Goal: Task Accomplishment & Management: Use online tool/utility

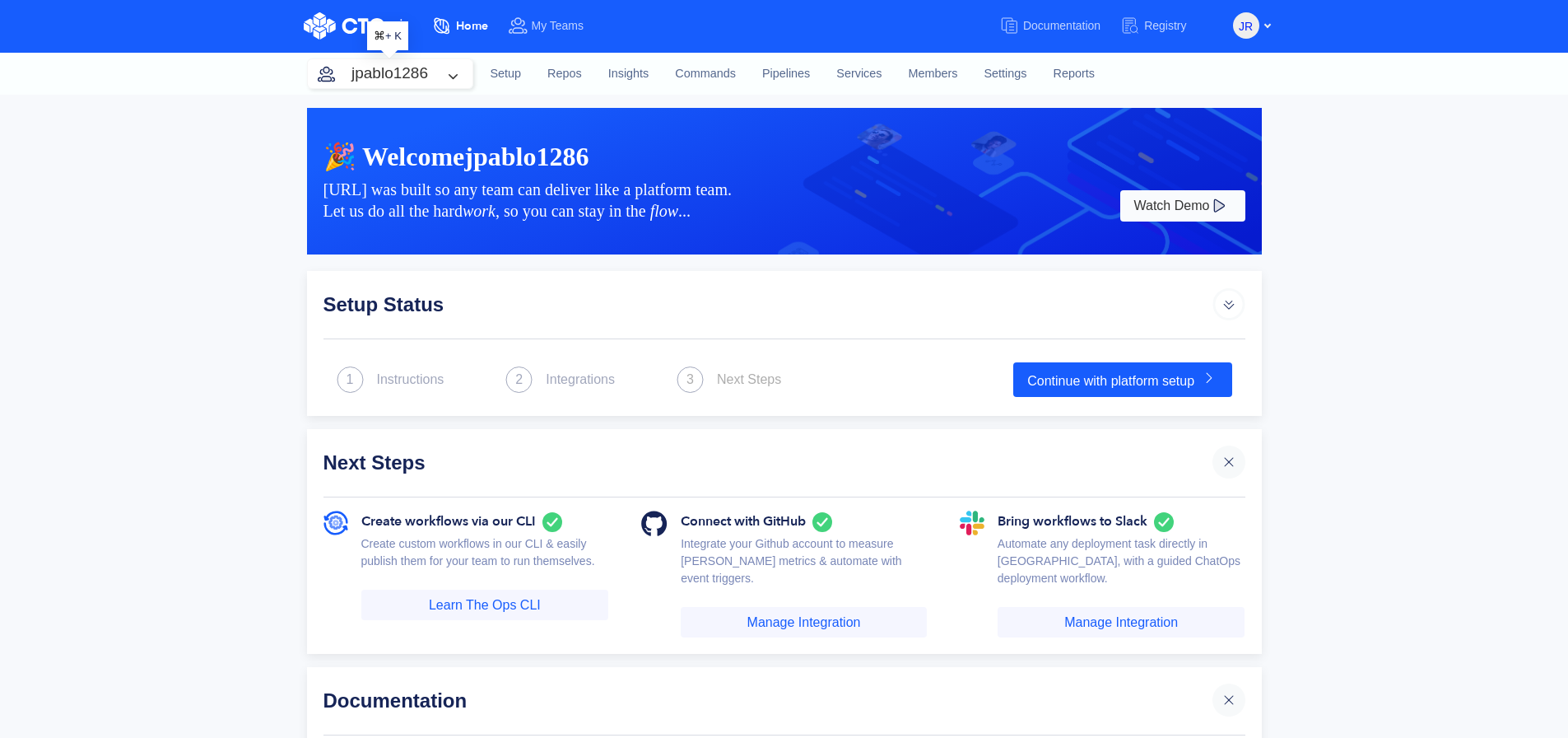
click at [393, 82] on button "jpablo1286" at bounding box center [390, 74] width 165 height 29
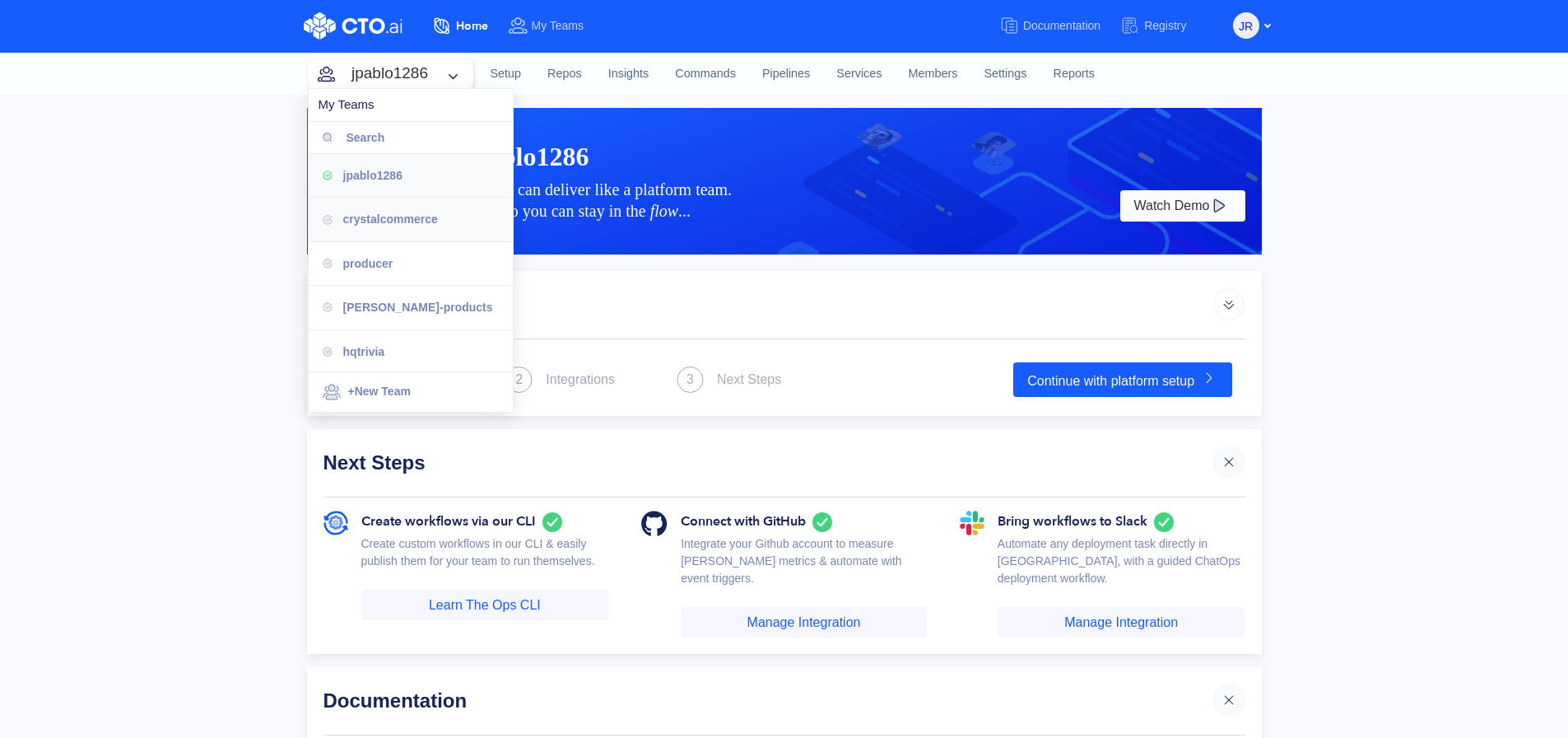
click at [444, 212] on div "crystalcommerce" at bounding box center [421, 219] width 156 height 18
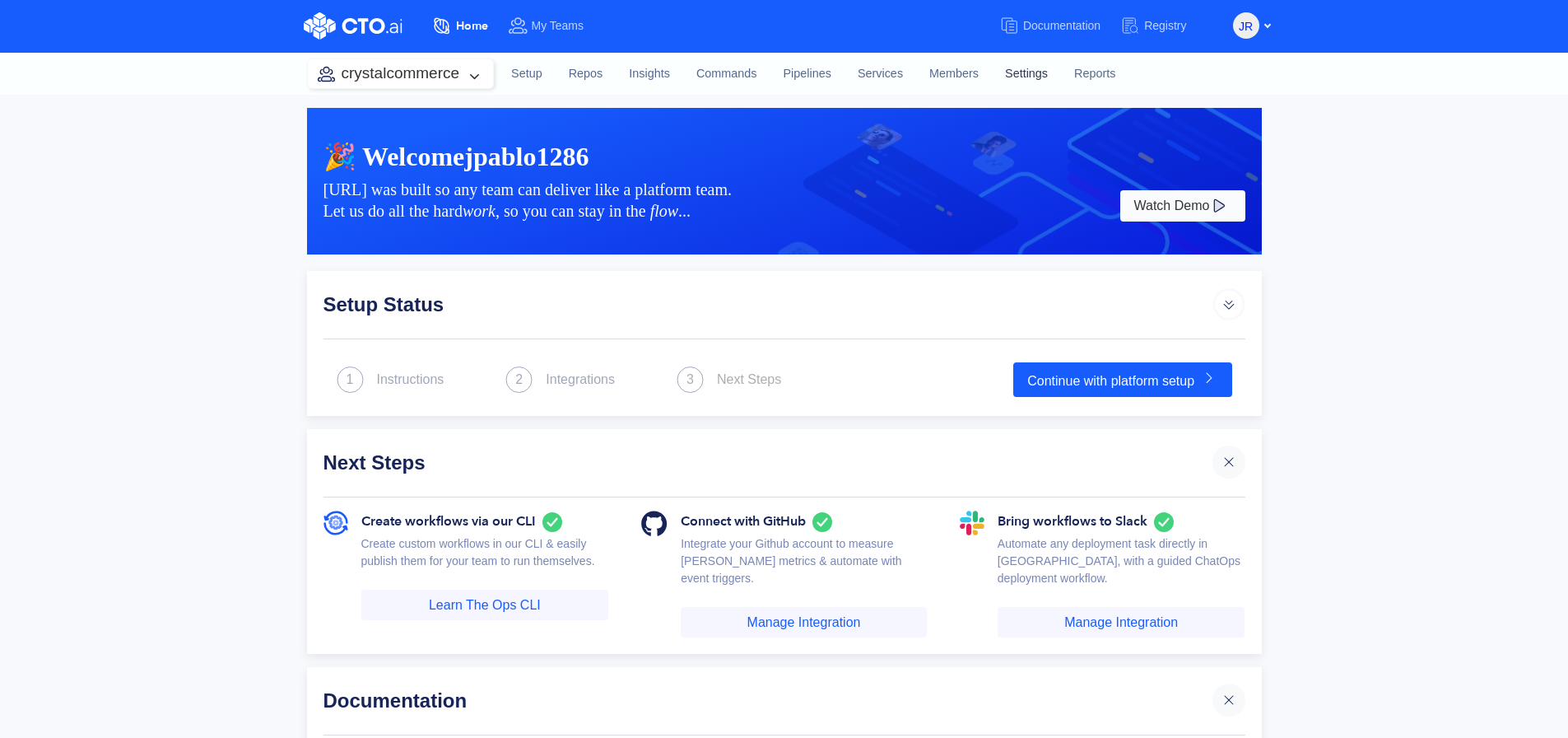
click at [1019, 76] on link "Settings" at bounding box center [1026, 74] width 69 height 44
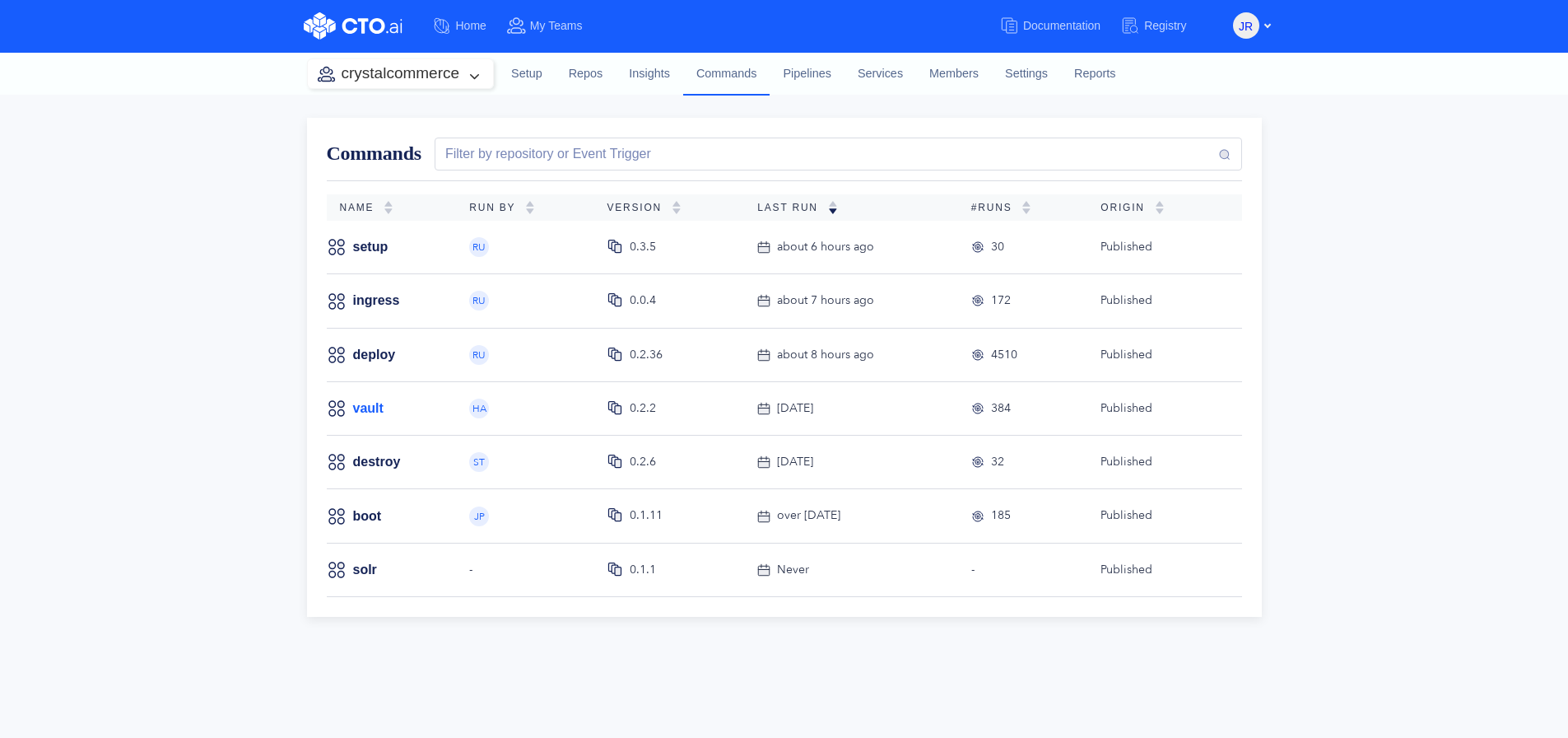
click at [374, 405] on link "vault" at bounding box center [369, 408] width 31 height 18
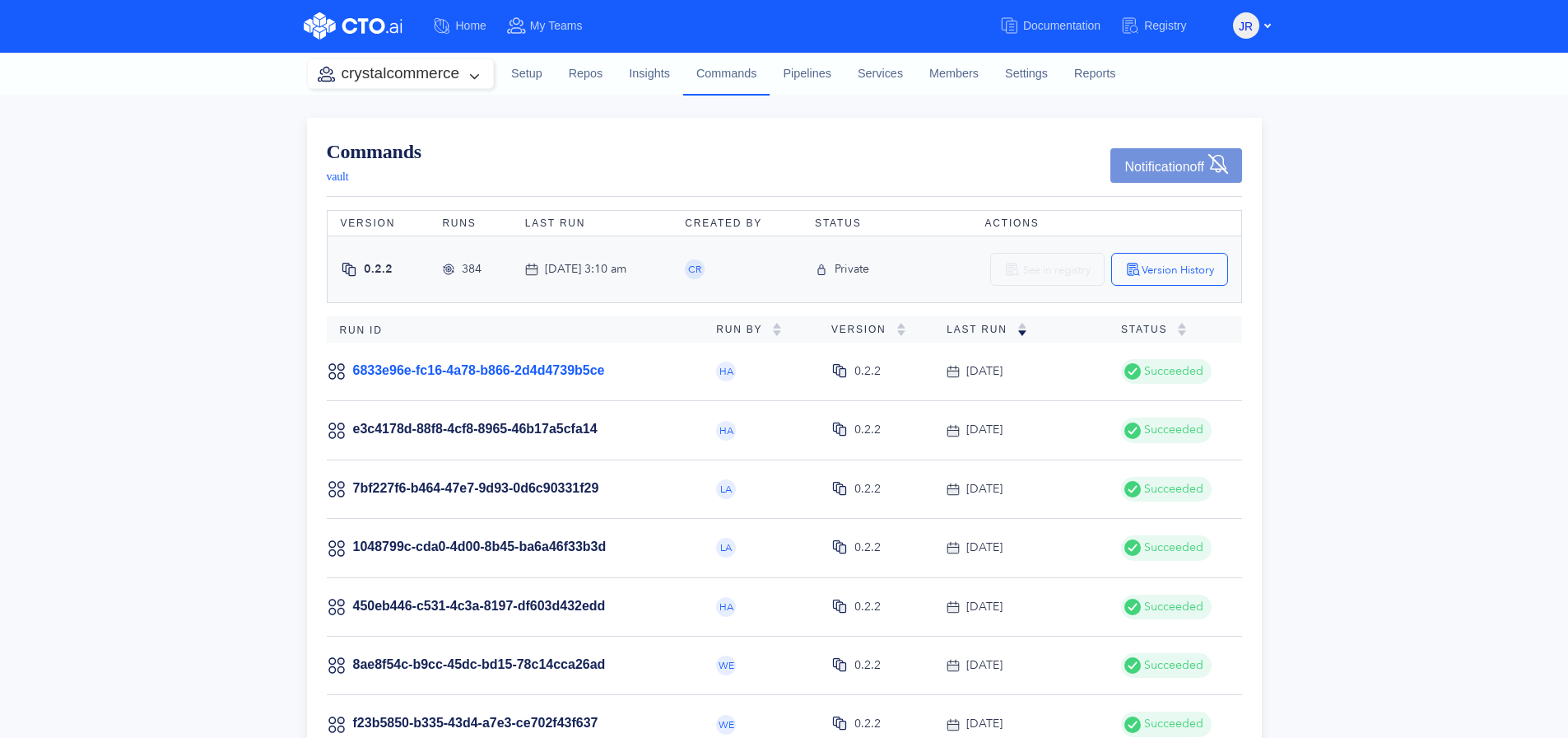
click at [549, 371] on link "6833e96e-fc16-4a78-b866-2d4d4739b5ce" at bounding box center [479, 370] width 252 height 14
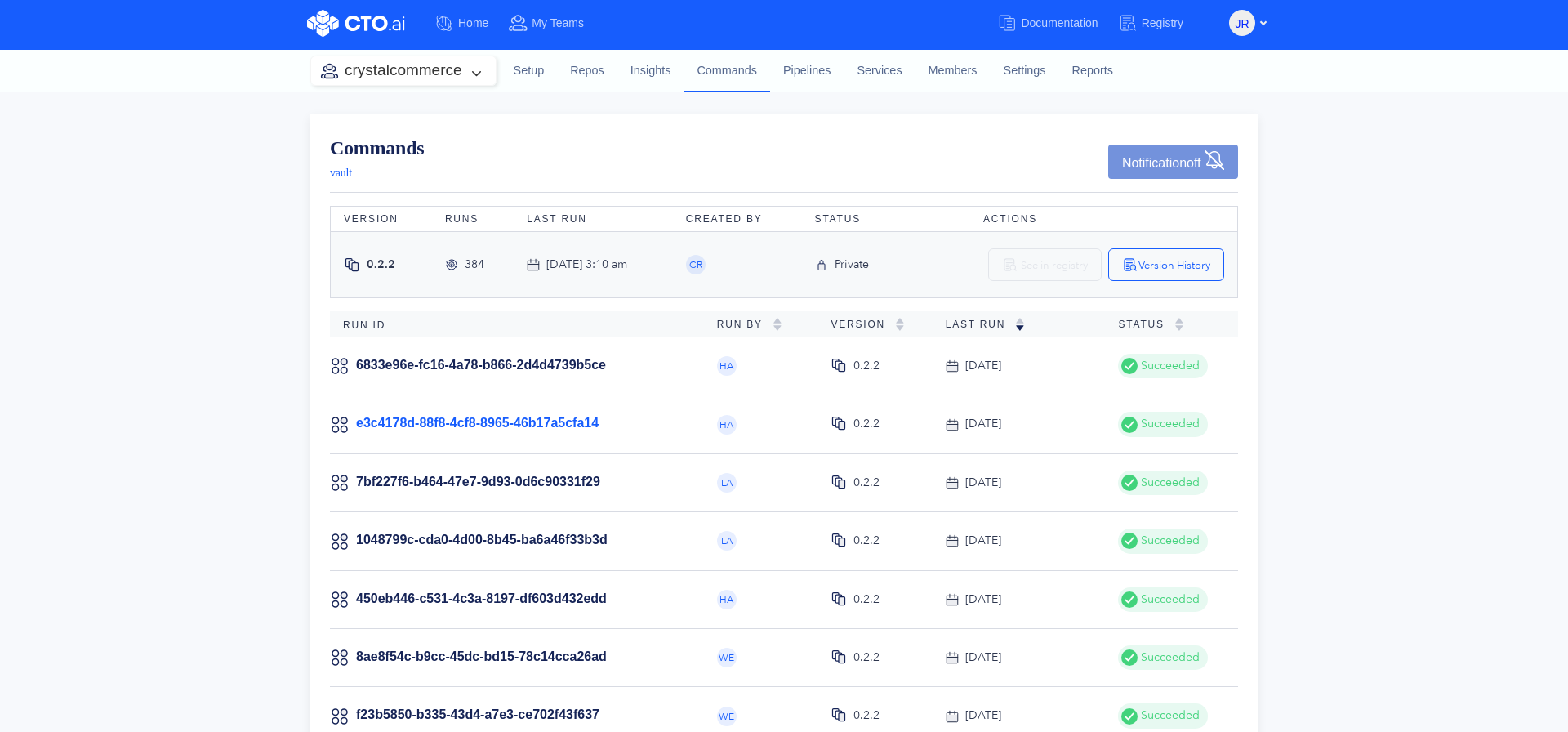
scroll to position [3, 0]
click at [591, 422] on link "e3c4178d-88f8-4cf8-8965-46b17a5cfa14" at bounding box center [477, 421] width 242 height 14
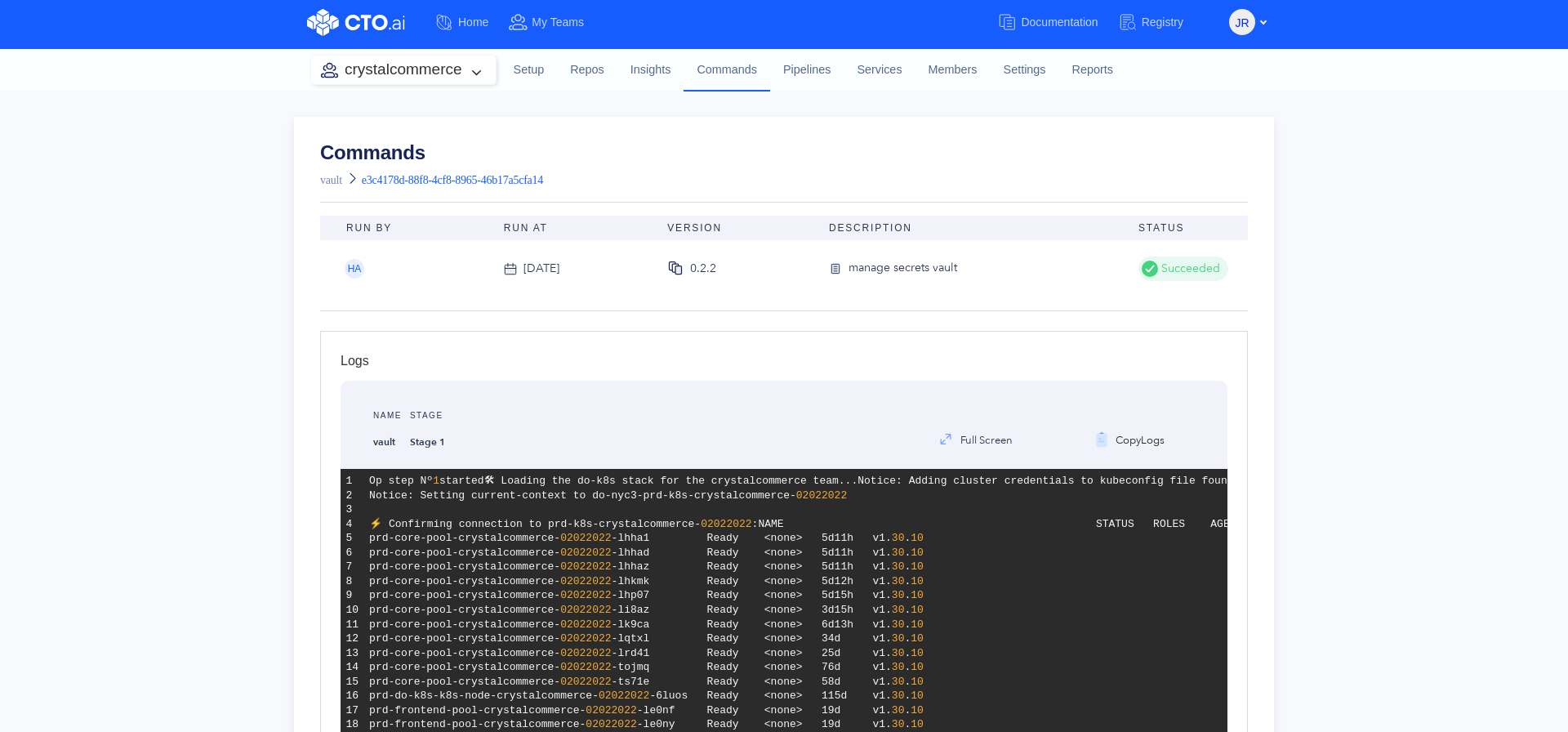
scroll to position [894, 0]
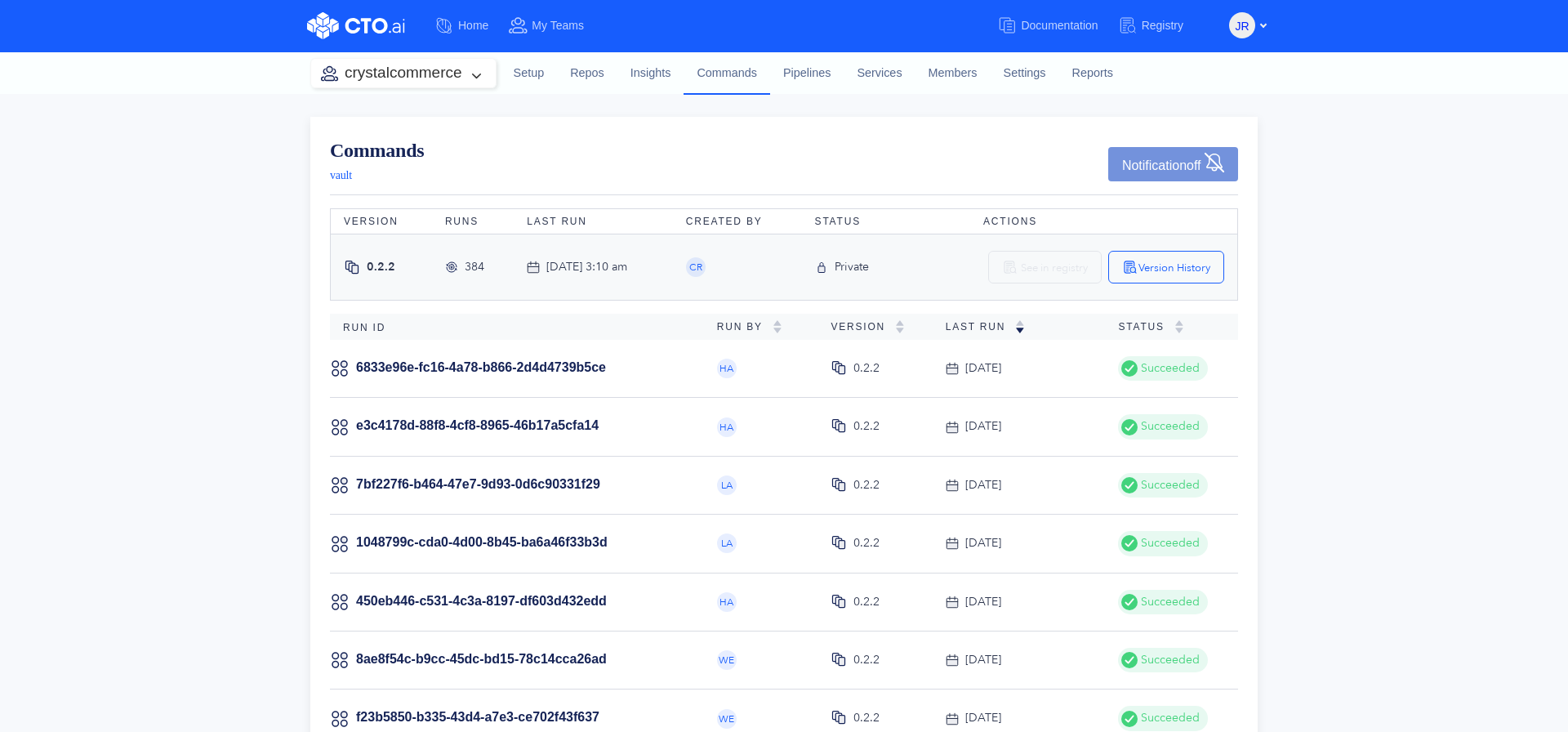
click at [600, 472] on td "7bf227f6-b464-47e7-9d93-0d6c90331f29" at bounding box center [516, 484] width 374 height 58
click at [600, 479] on link "7bf227f6-b464-47e7-9d93-0d6c90331f29" at bounding box center [478, 484] width 244 height 14
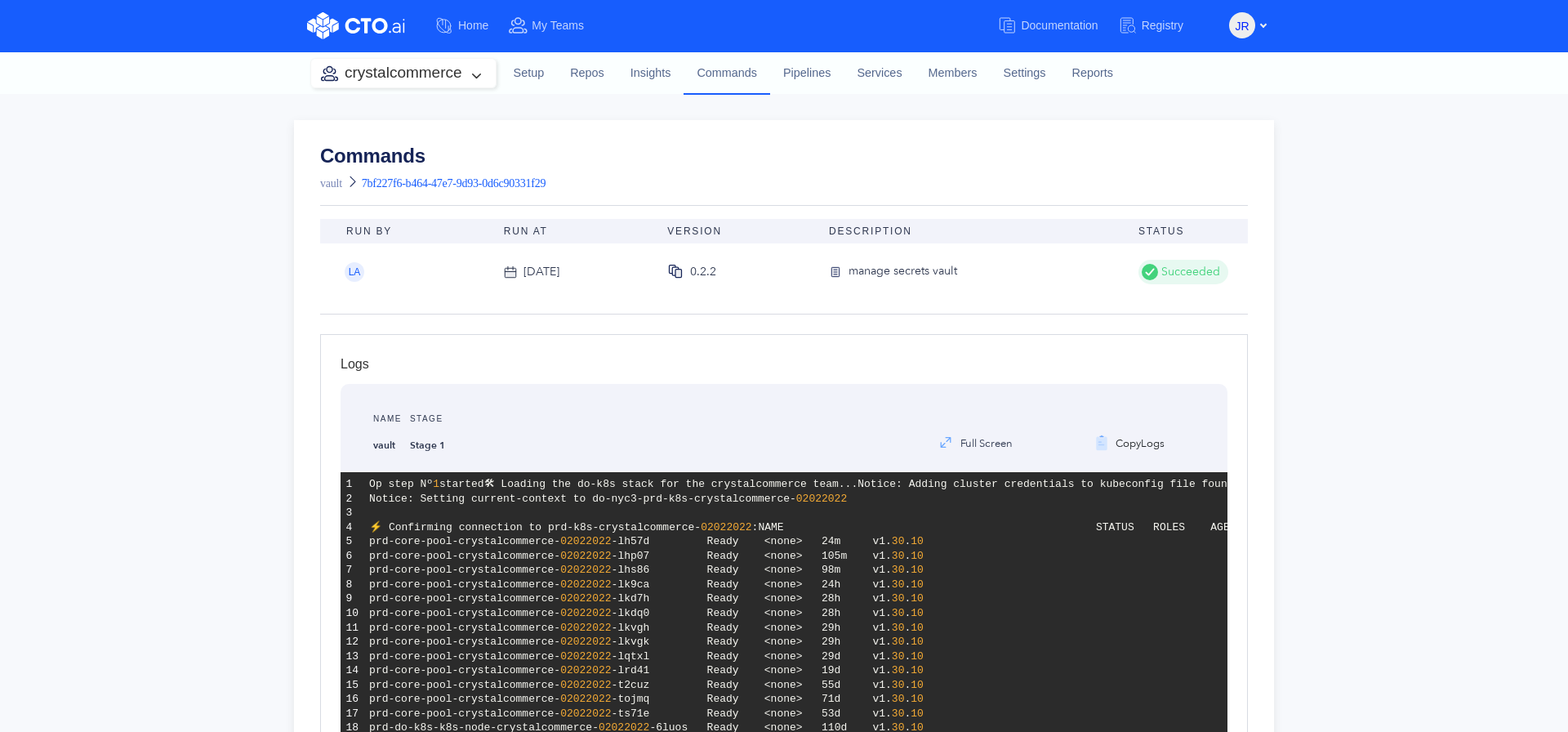
scroll to position [907, 0]
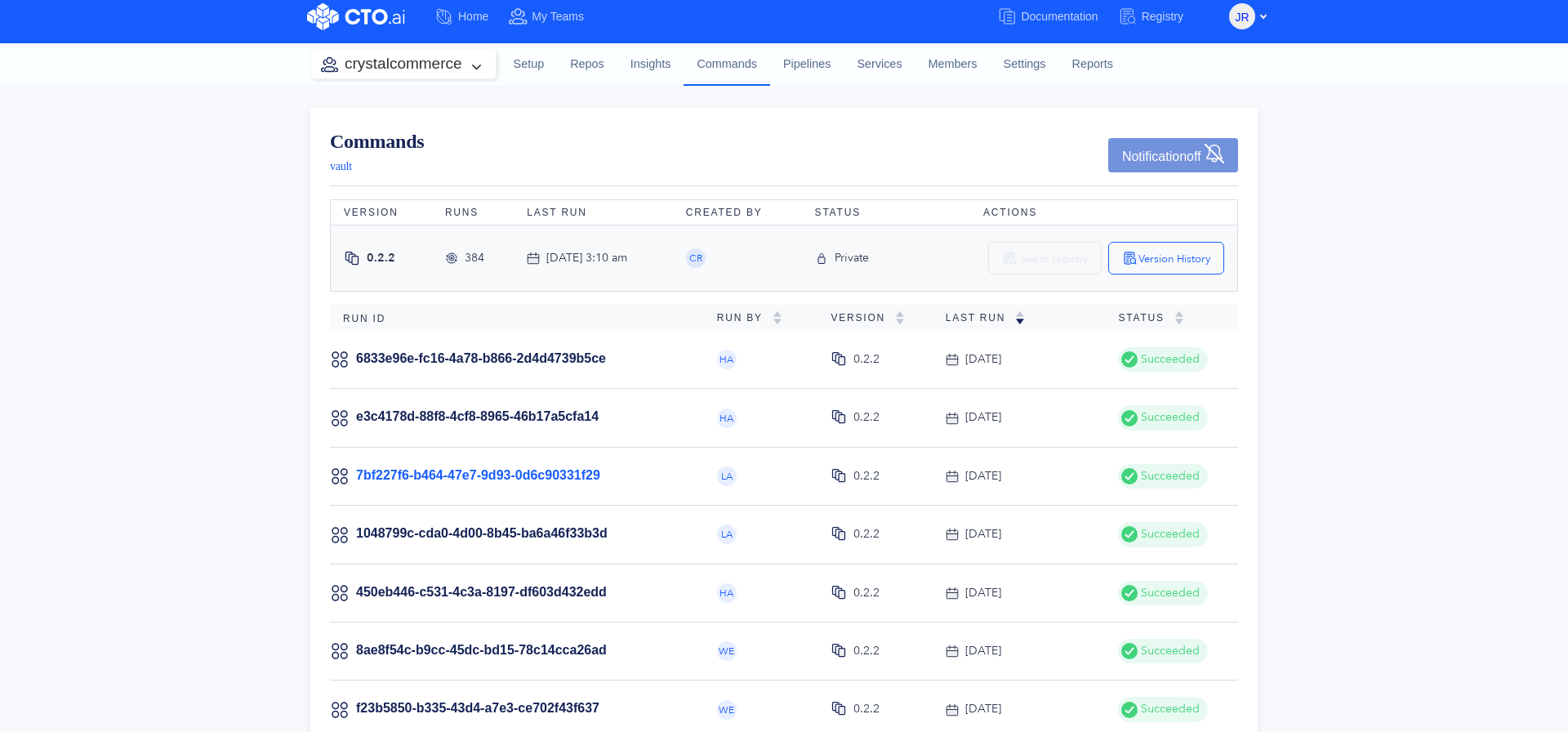
scroll to position [22, 0]
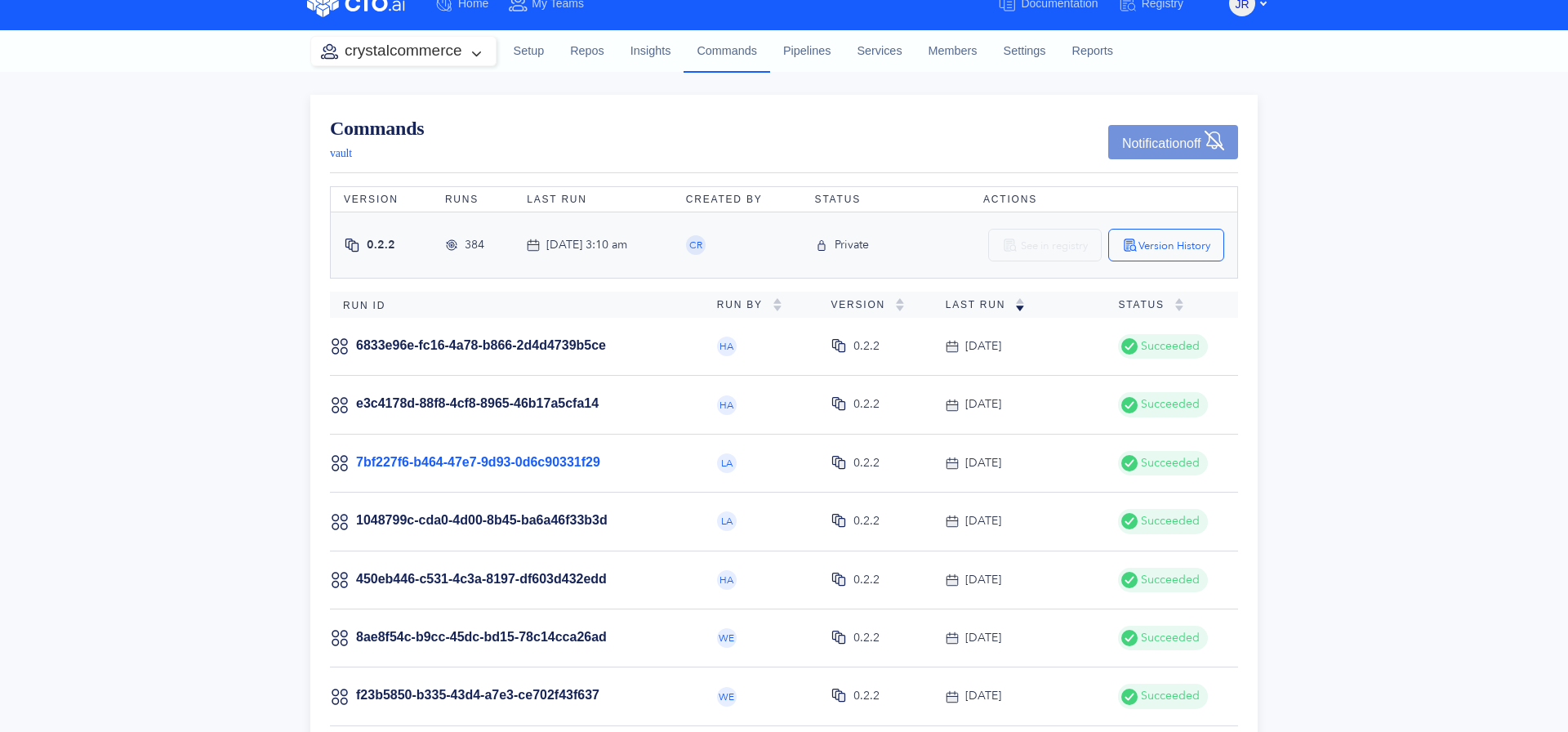
click at [504, 469] on link "7bf227f6-b464-47e7-9d93-0d6c90331f29" at bounding box center [478, 461] width 244 height 14
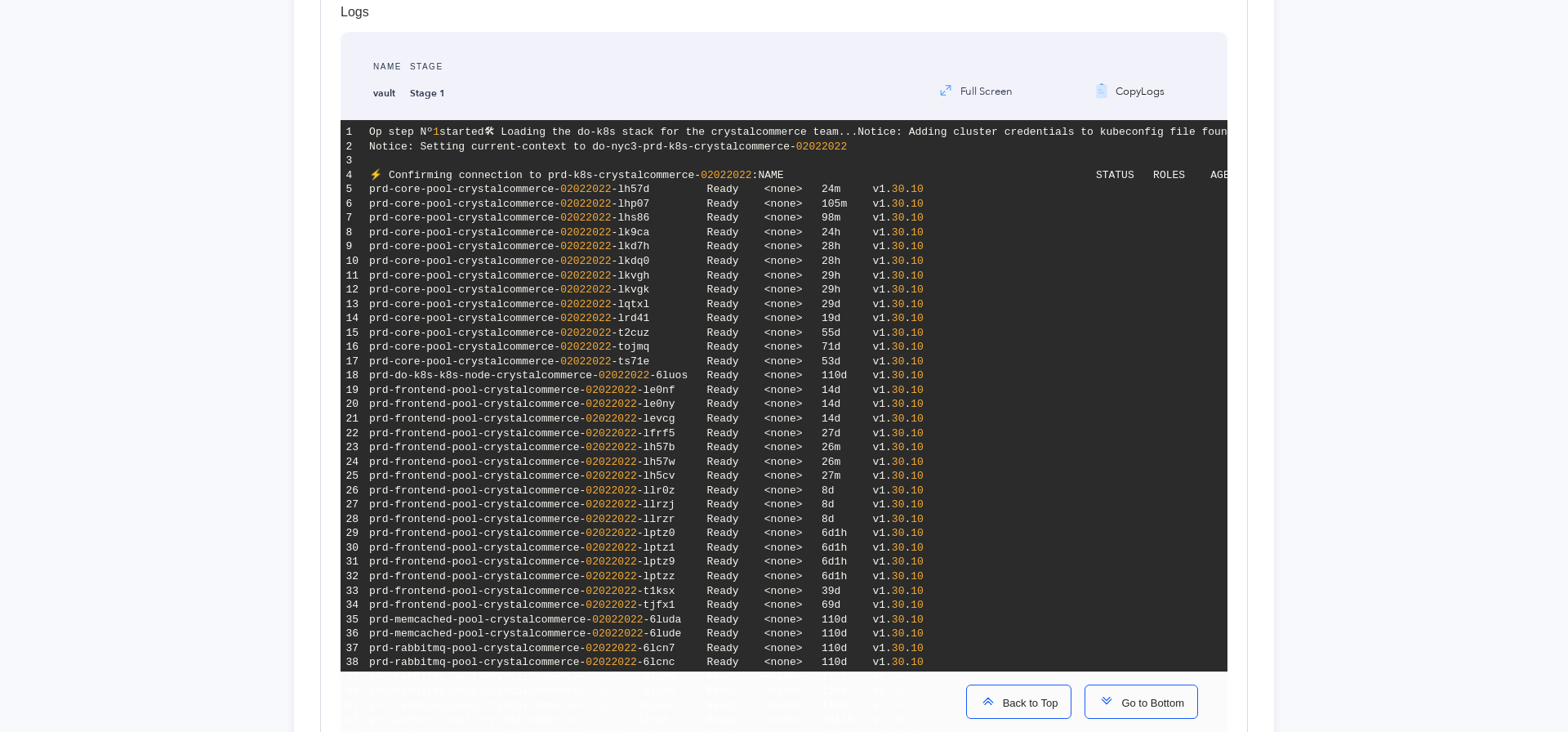
scroll to position [914, 0]
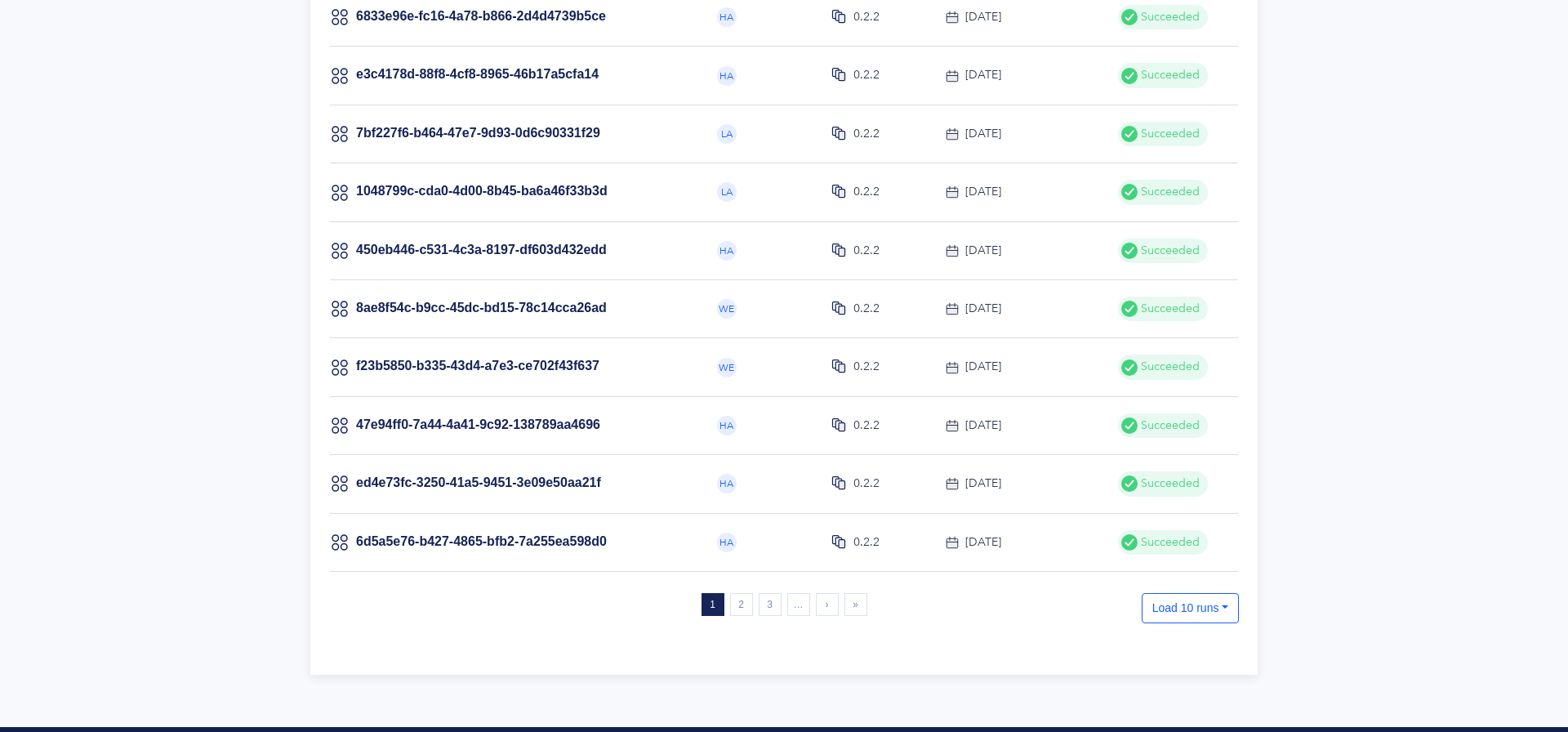
scroll to position [236, 0]
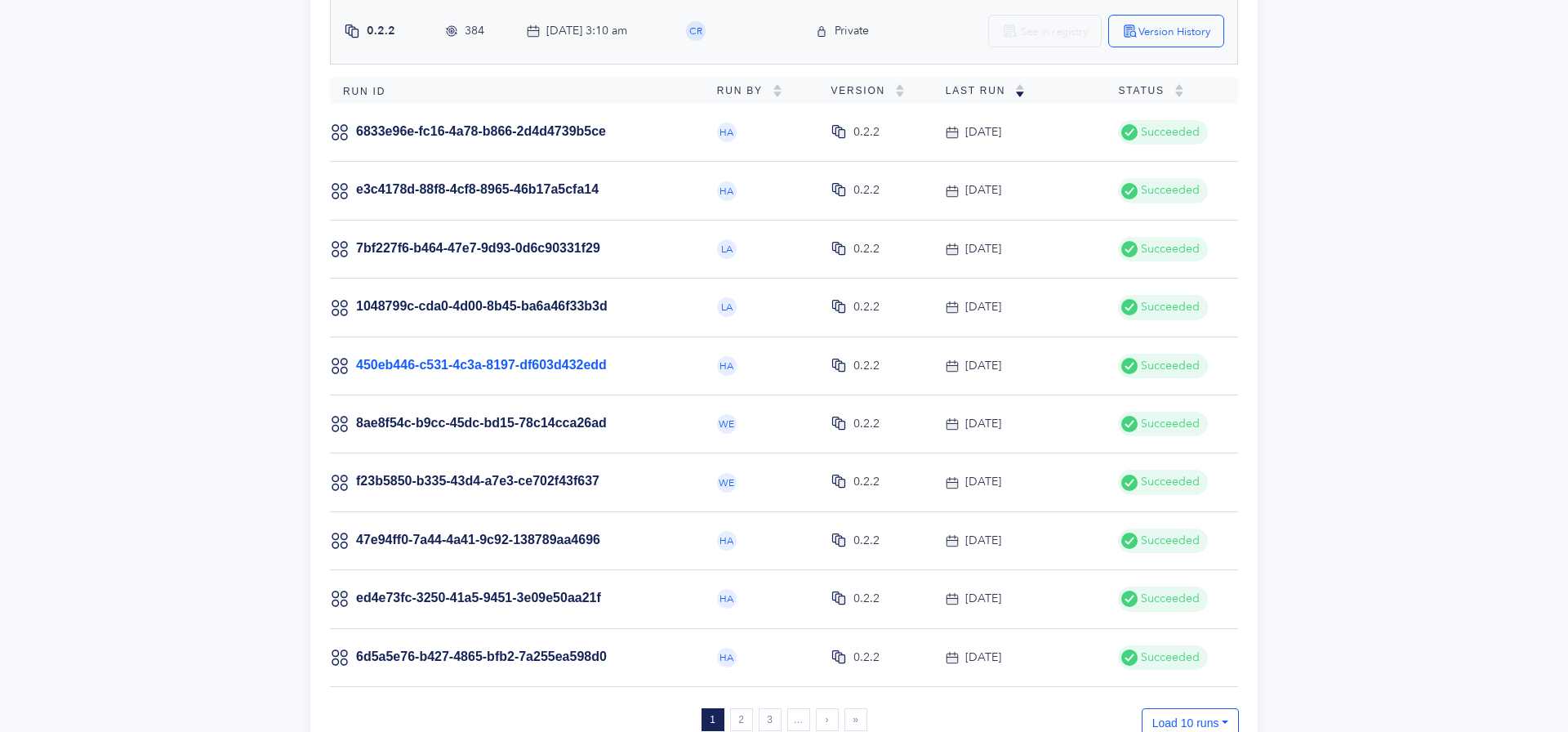
click at [553, 370] on link "450eb446-c531-4c3a-8197-df603d432edd" at bounding box center [482, 364] width 251 height 14
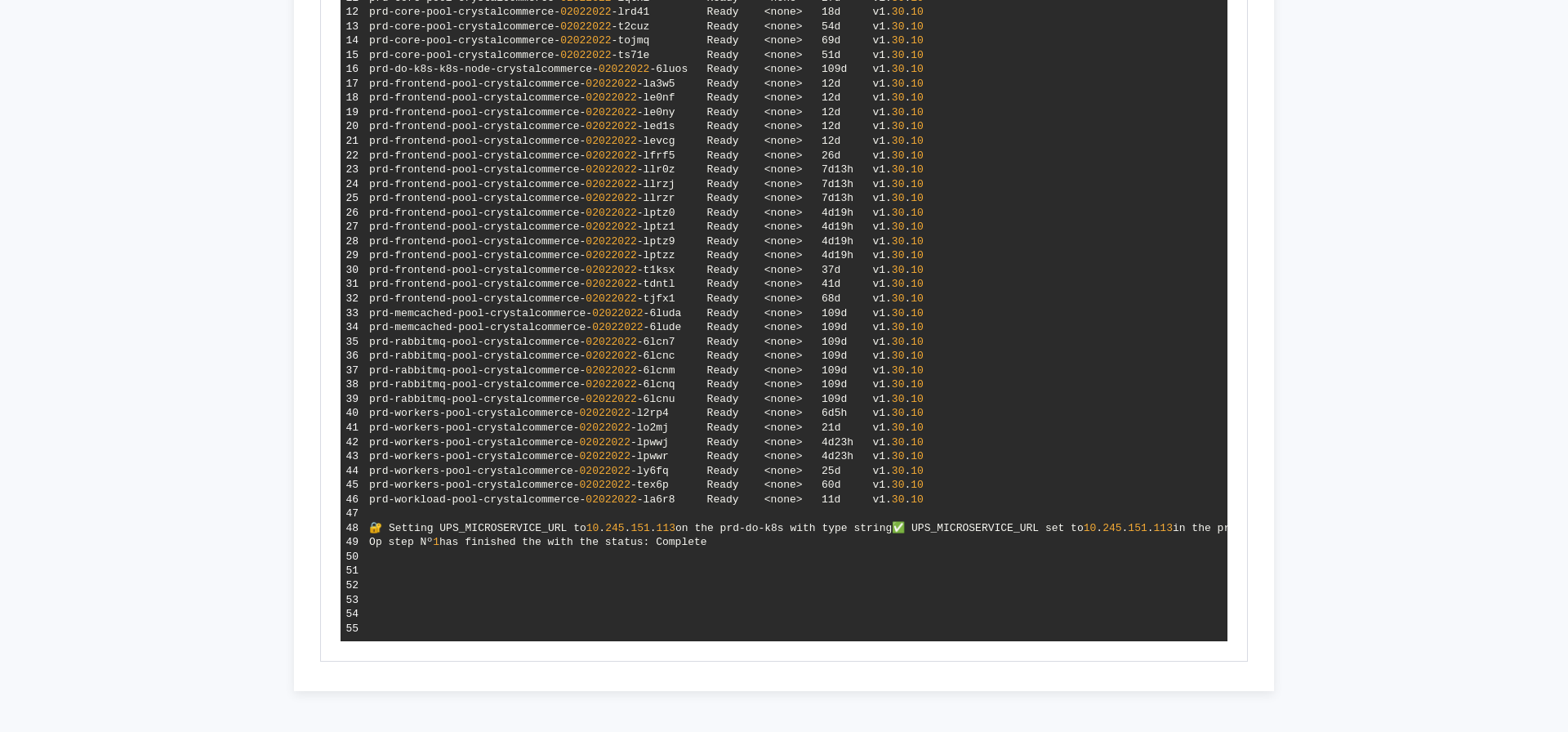
scroll to position [878, 0]
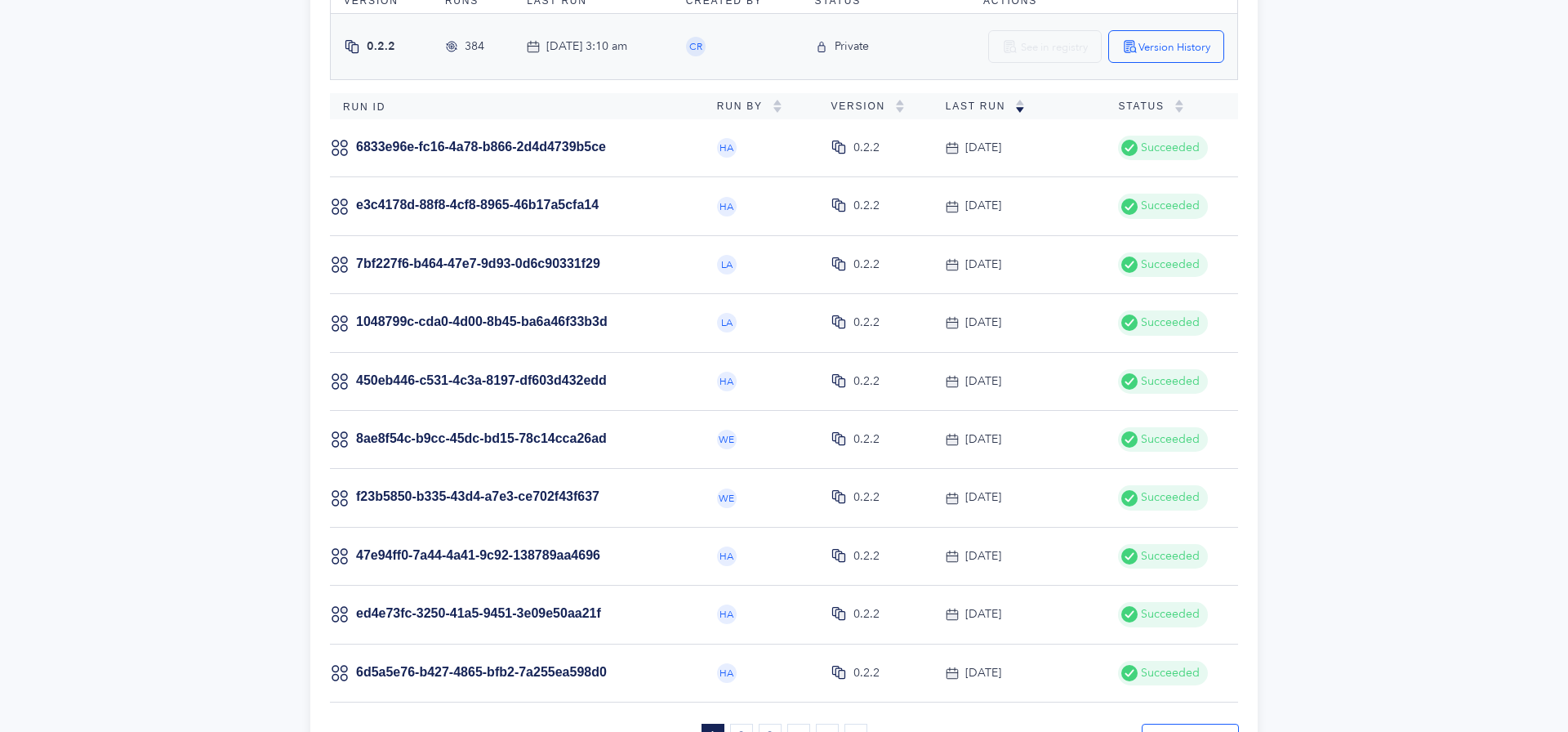
scroll to position [122, 0]
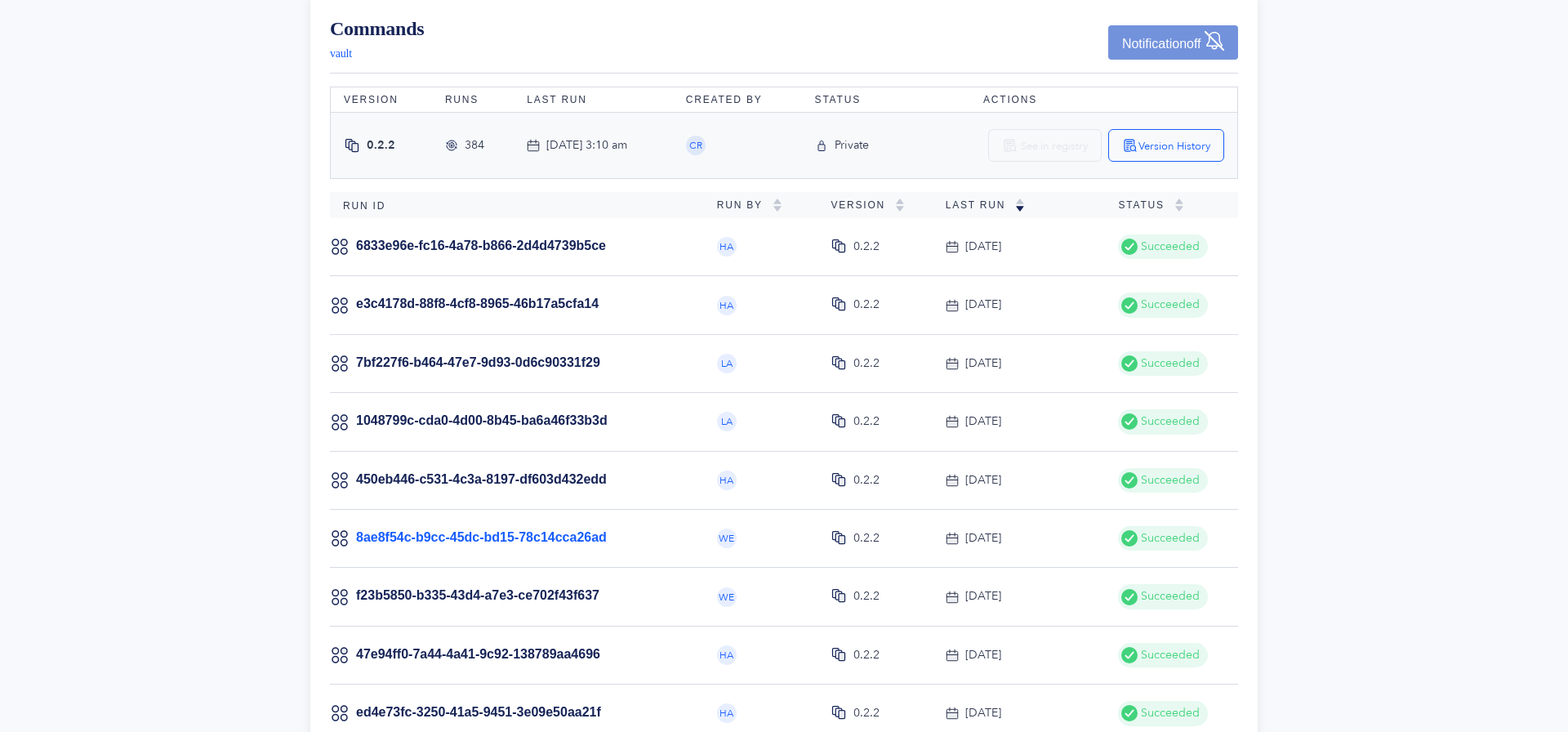
click at [538, 536] on link "8ae8f54c-b9cc-45dc-bd15-78c14cca26ad" at bounding box center [482, 536] width 251 height 14
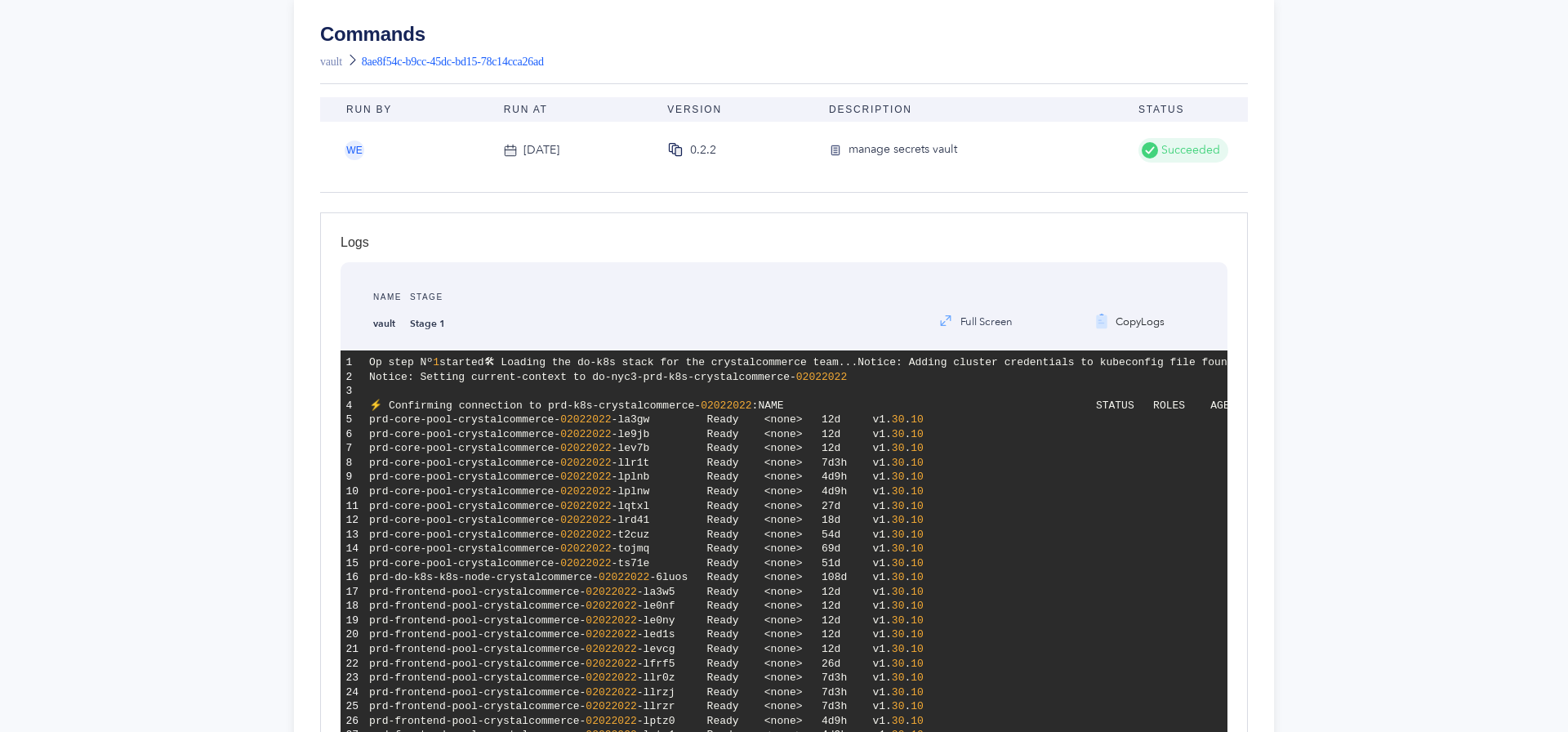
scroll to position [878, 0]
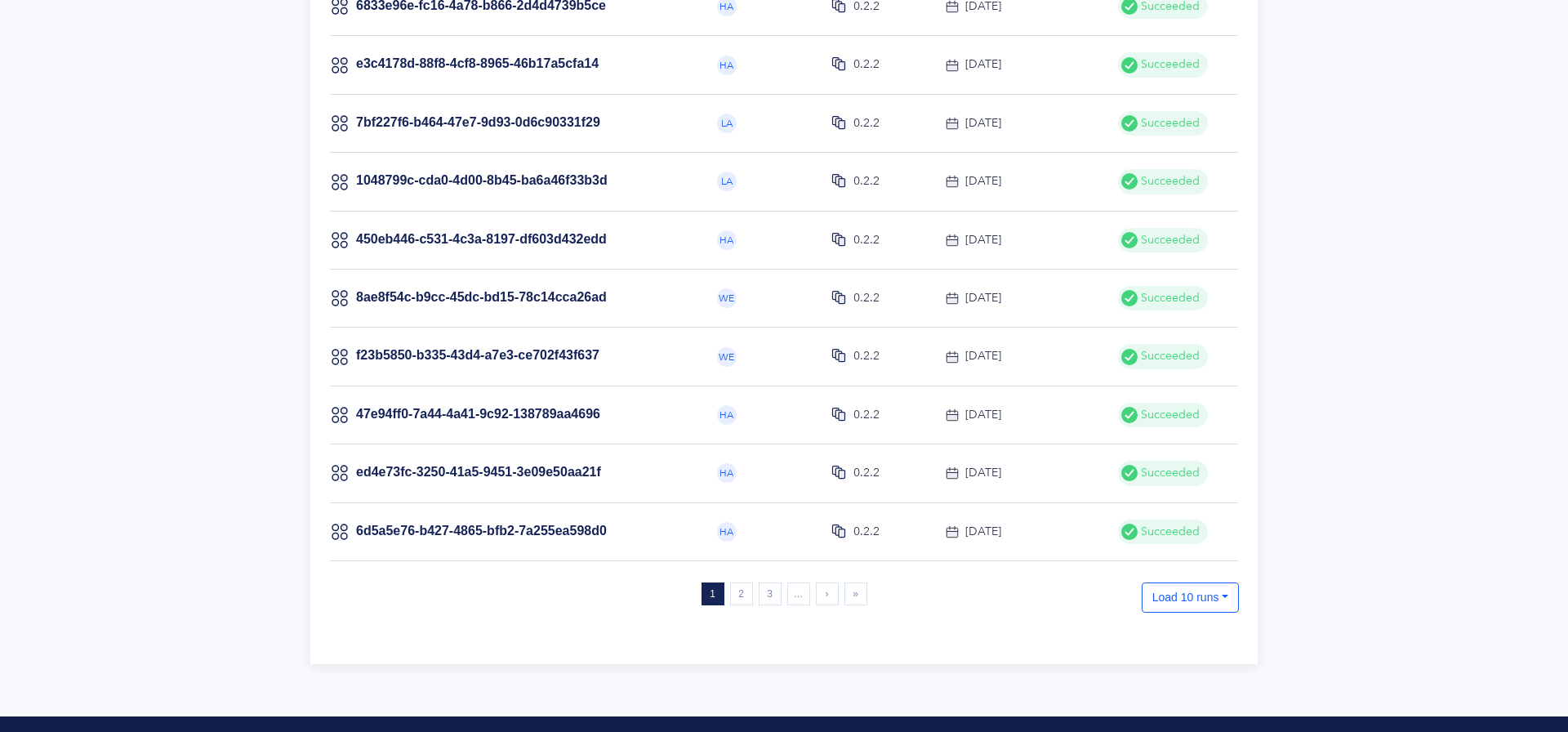
scroll to position [305, 0]
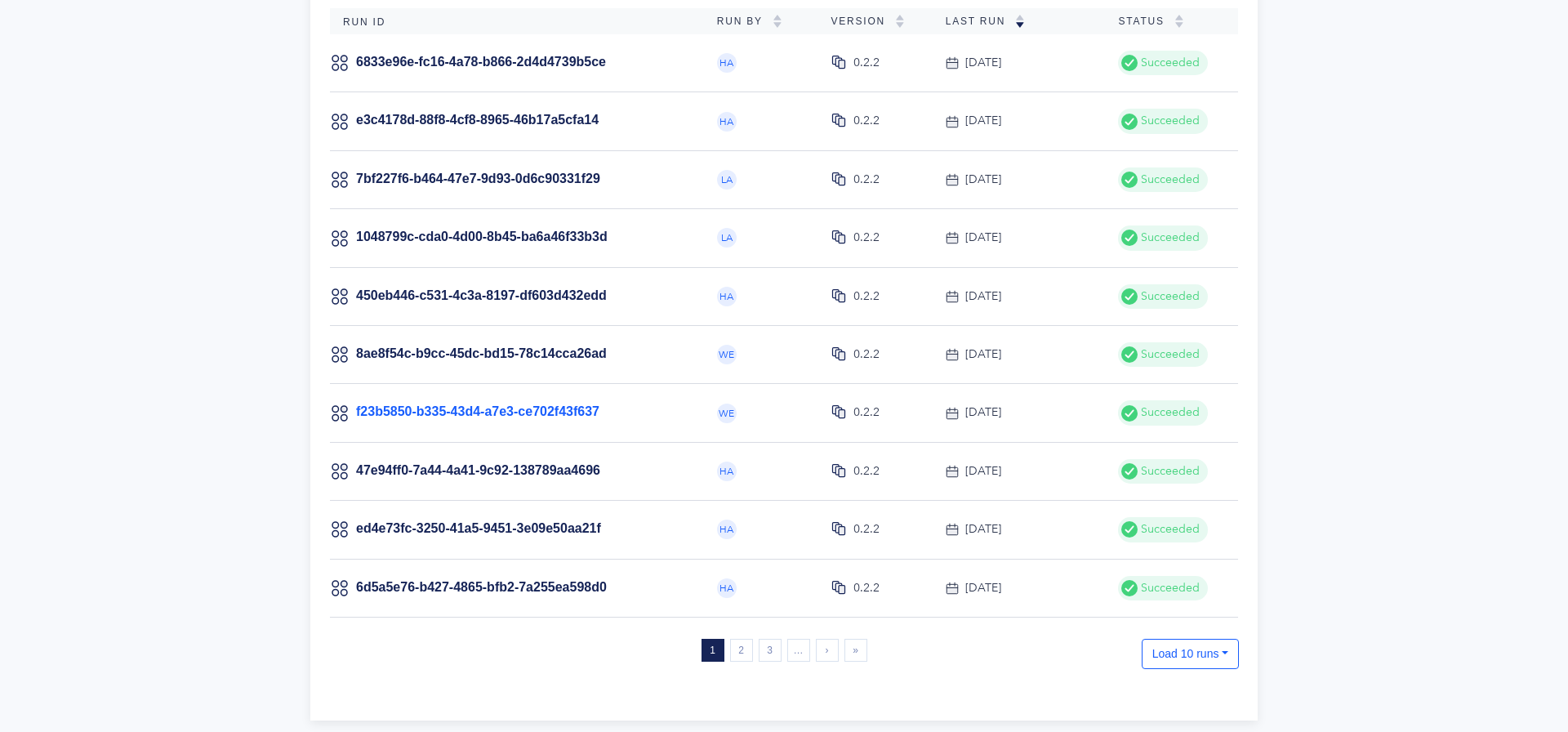
click at [582, 414] on link "f23b5850-b335-43d4-a7e3-ce702f43f637" at bounding box center [478, 411] width 243 height 14
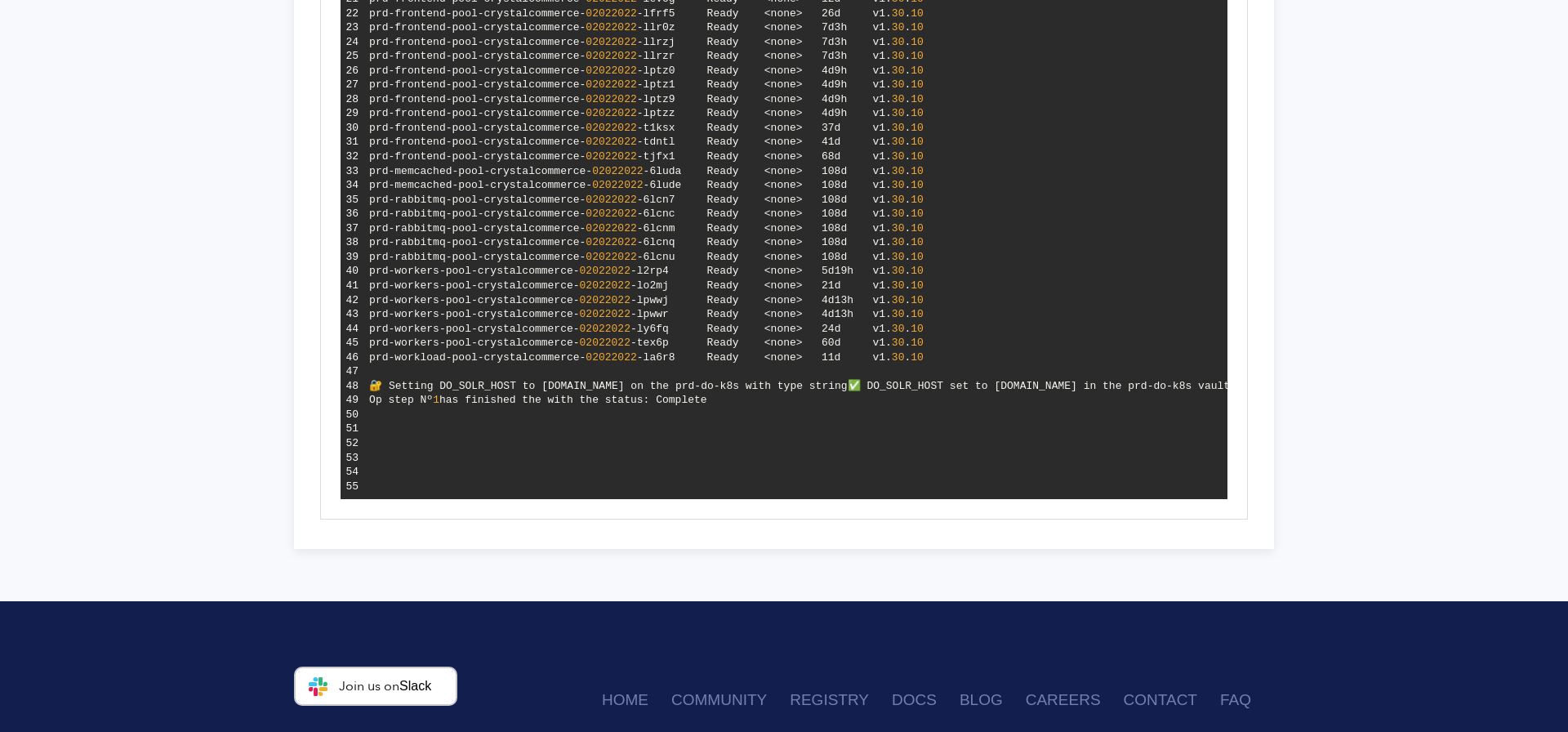
scroll to position [775, 0]
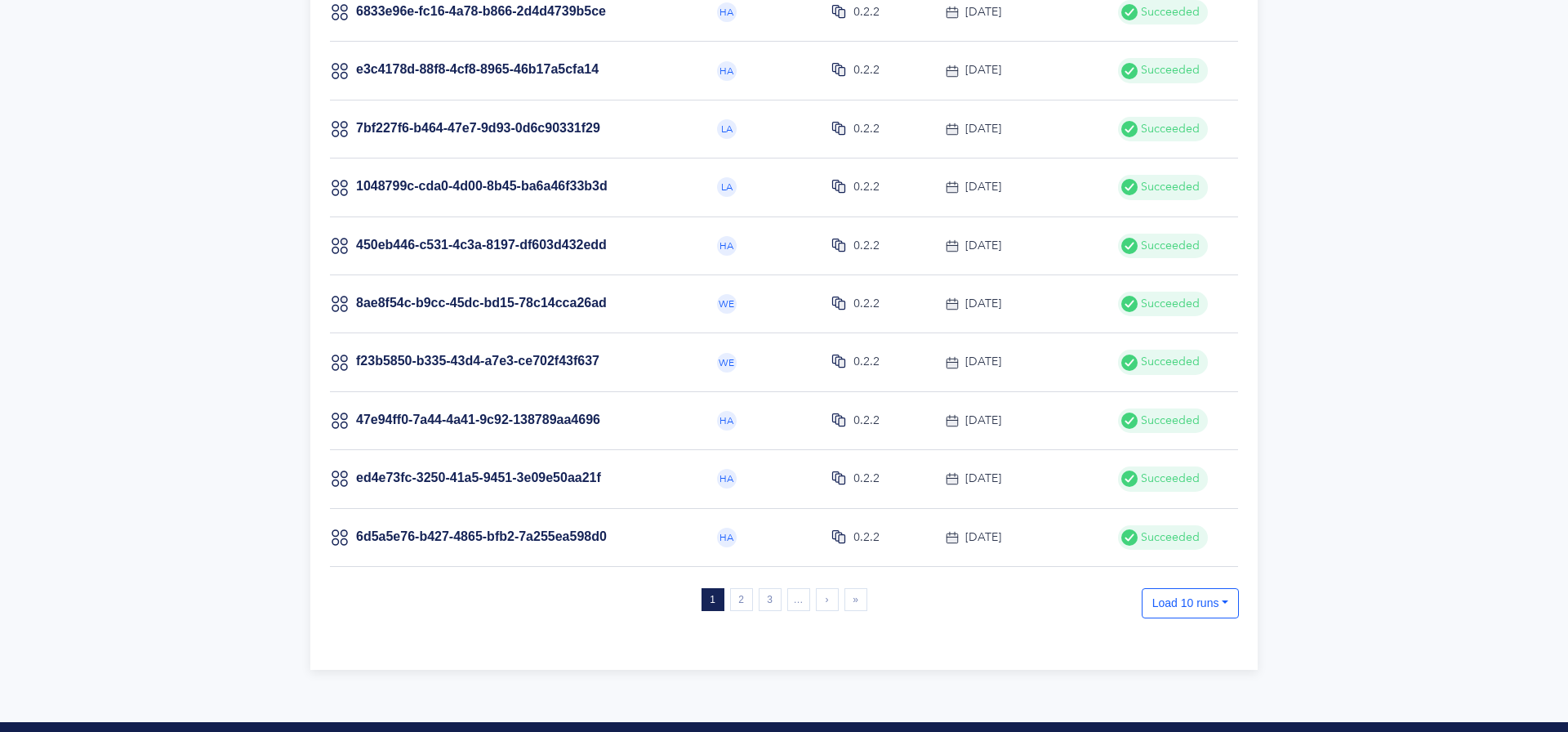
scroll to position [370, 0]
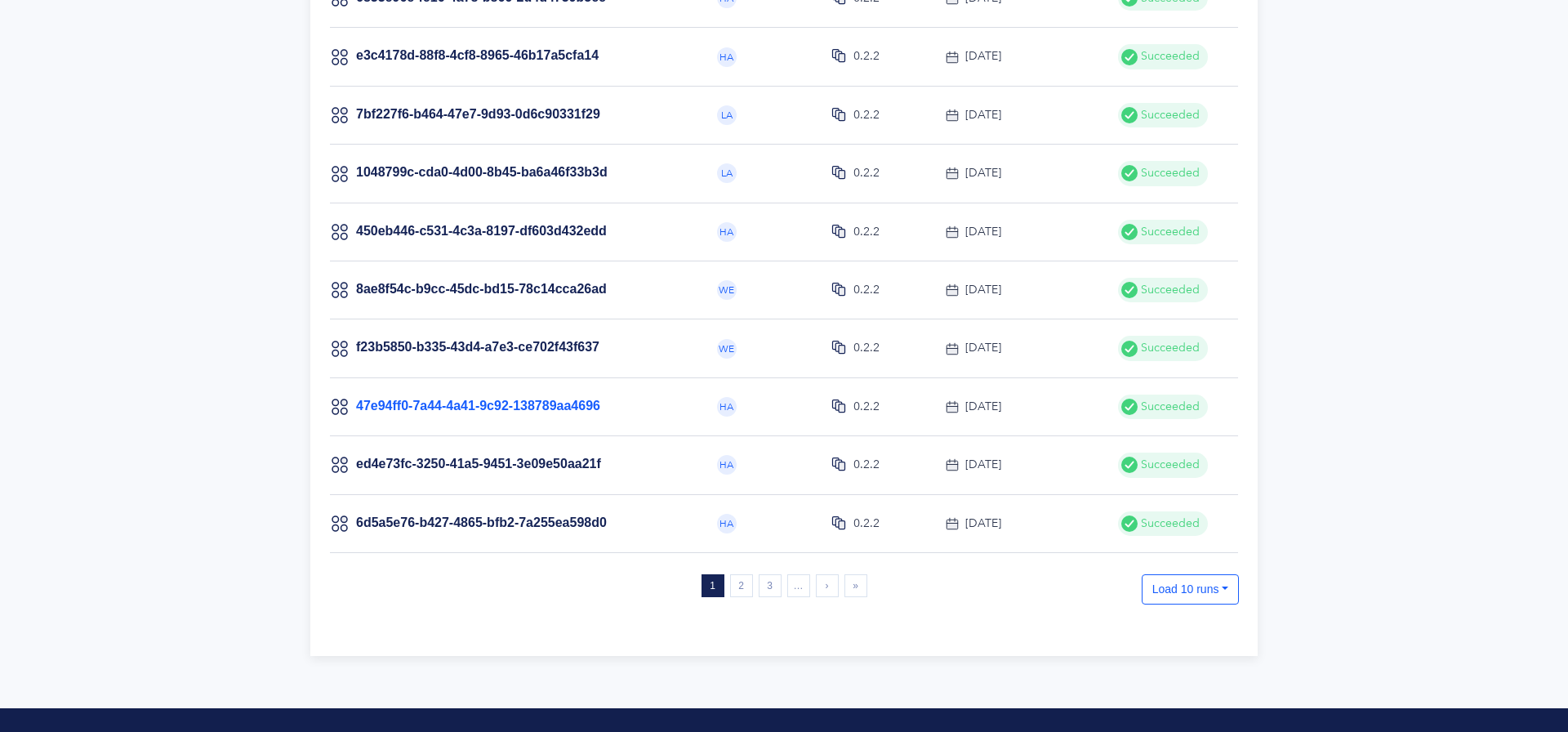
click at [552, 401] on link "47e94ff0-7a44-4a41-9c92-138789aa4696" at bounding box center [478, 405] width 244 height 14
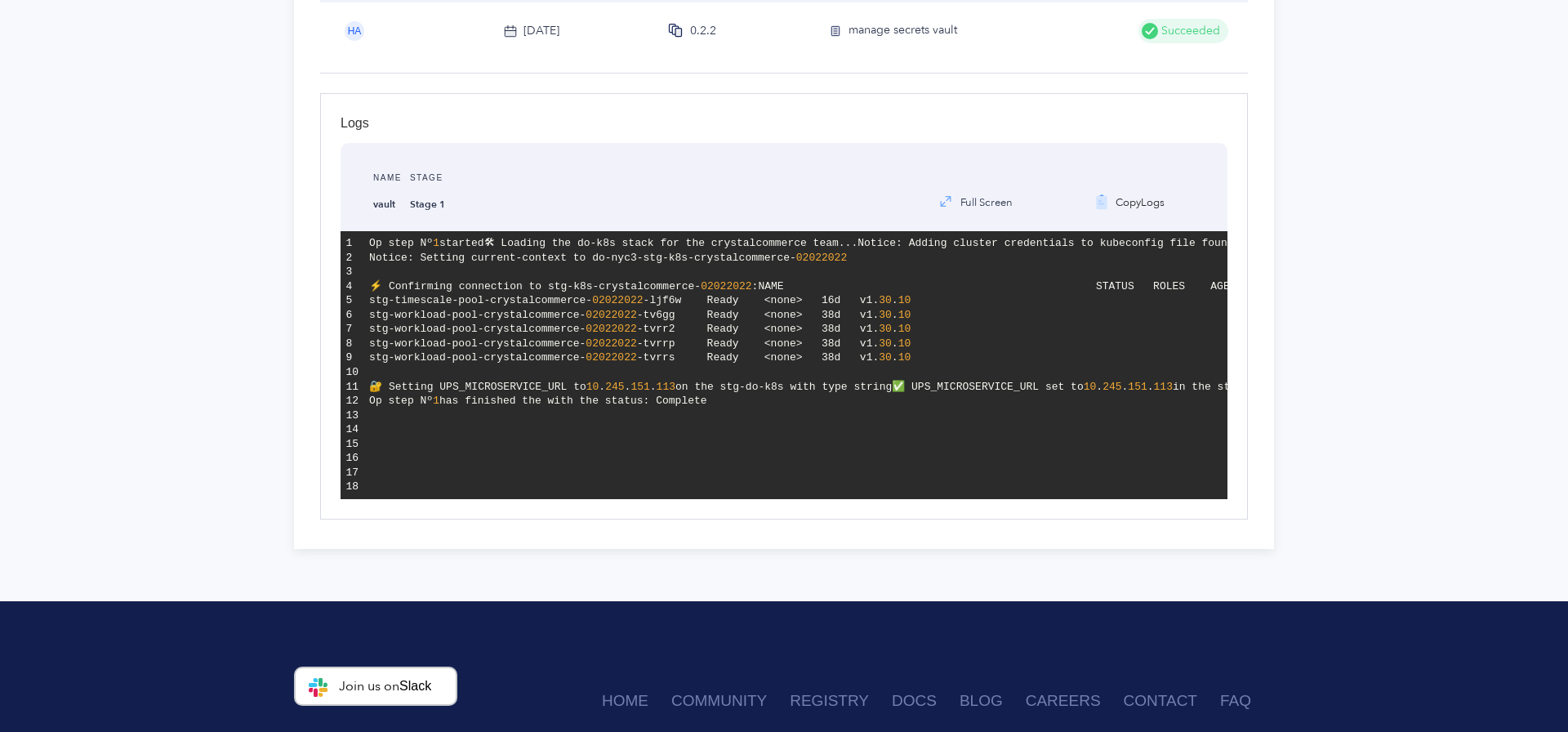
scroll to position [241, 0]
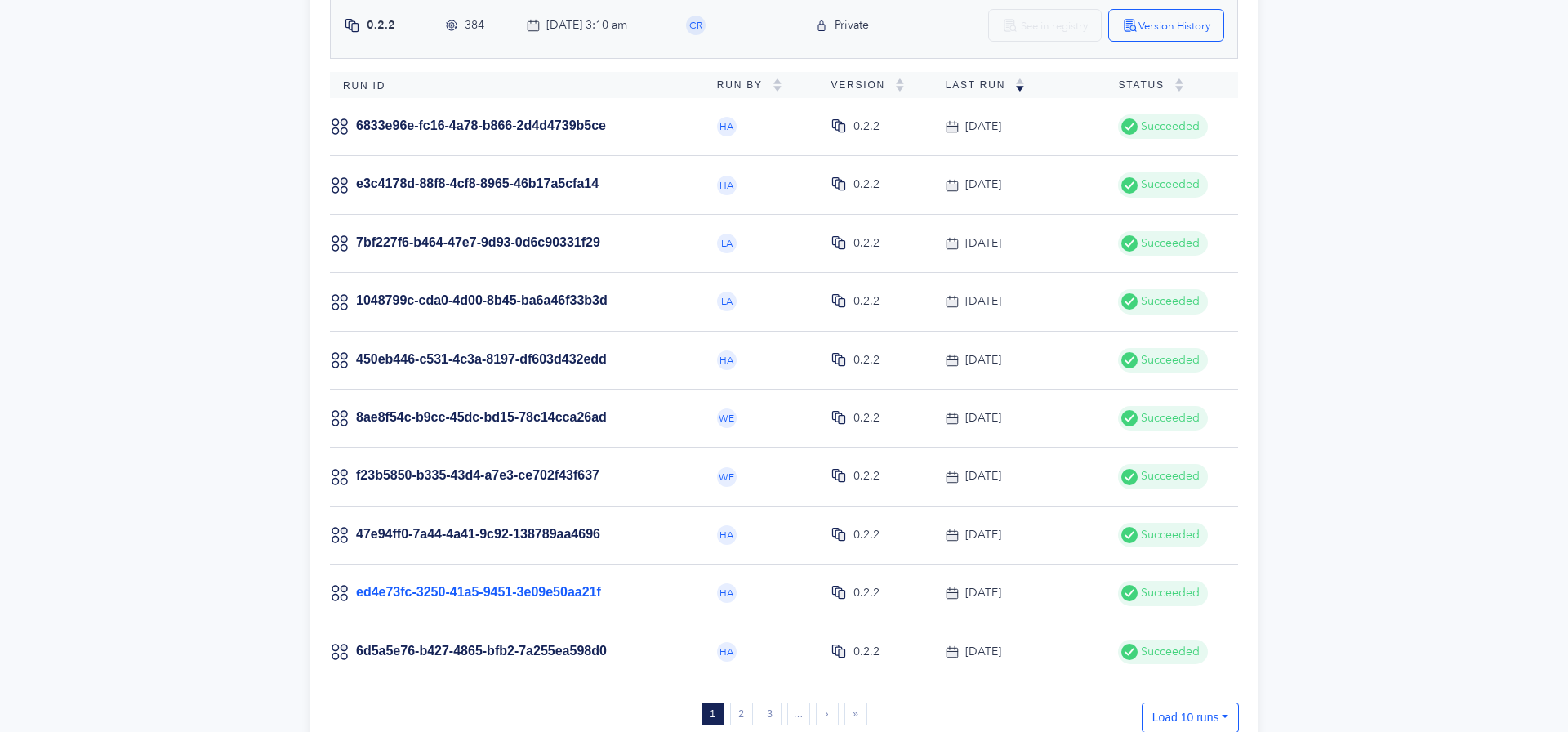
click at [563, 588] on link "ed4e73fc-3250-41a5-9451-3e09e50aa21f" at bounding box center [479, 591] width 245 height 14
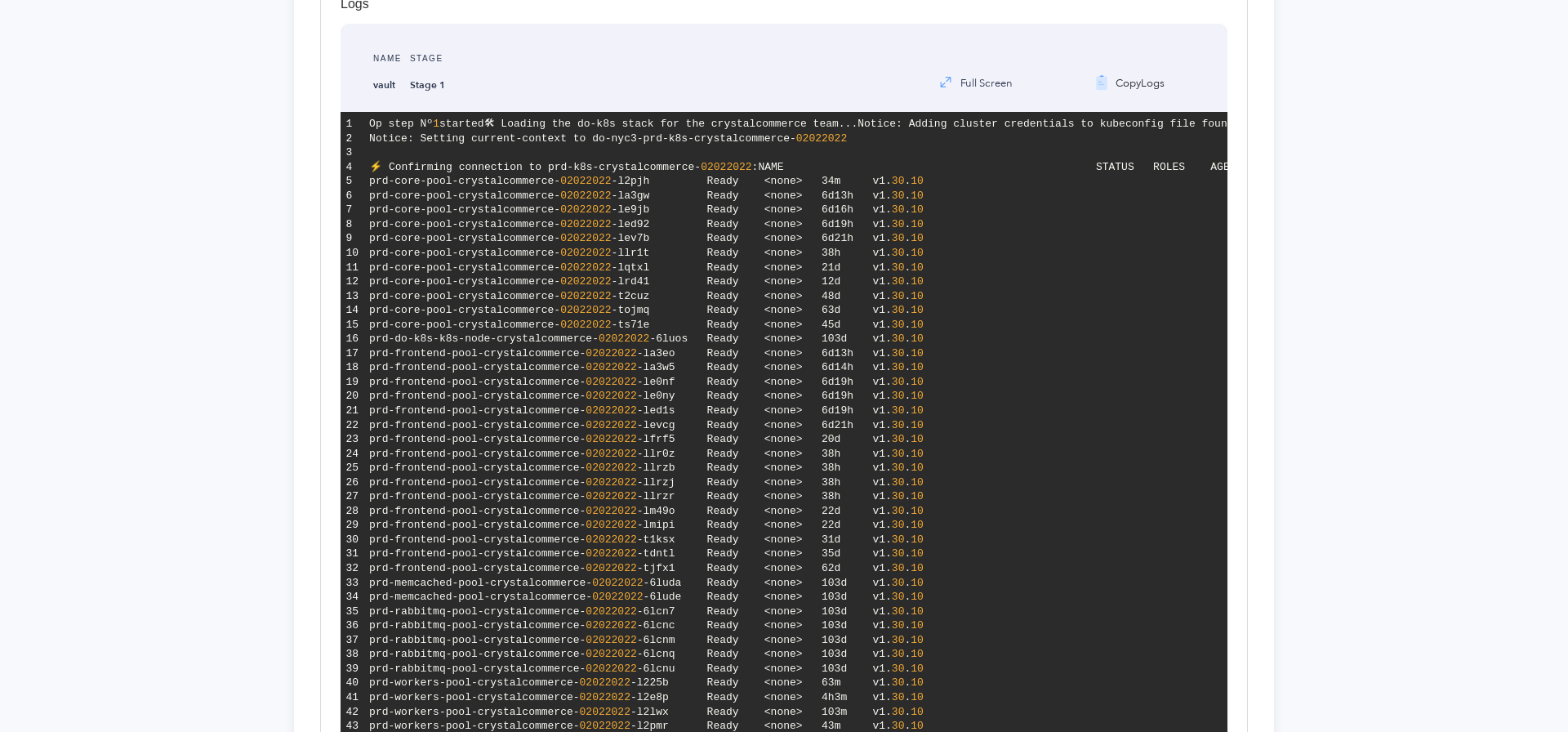
scroll to position [922, 0]
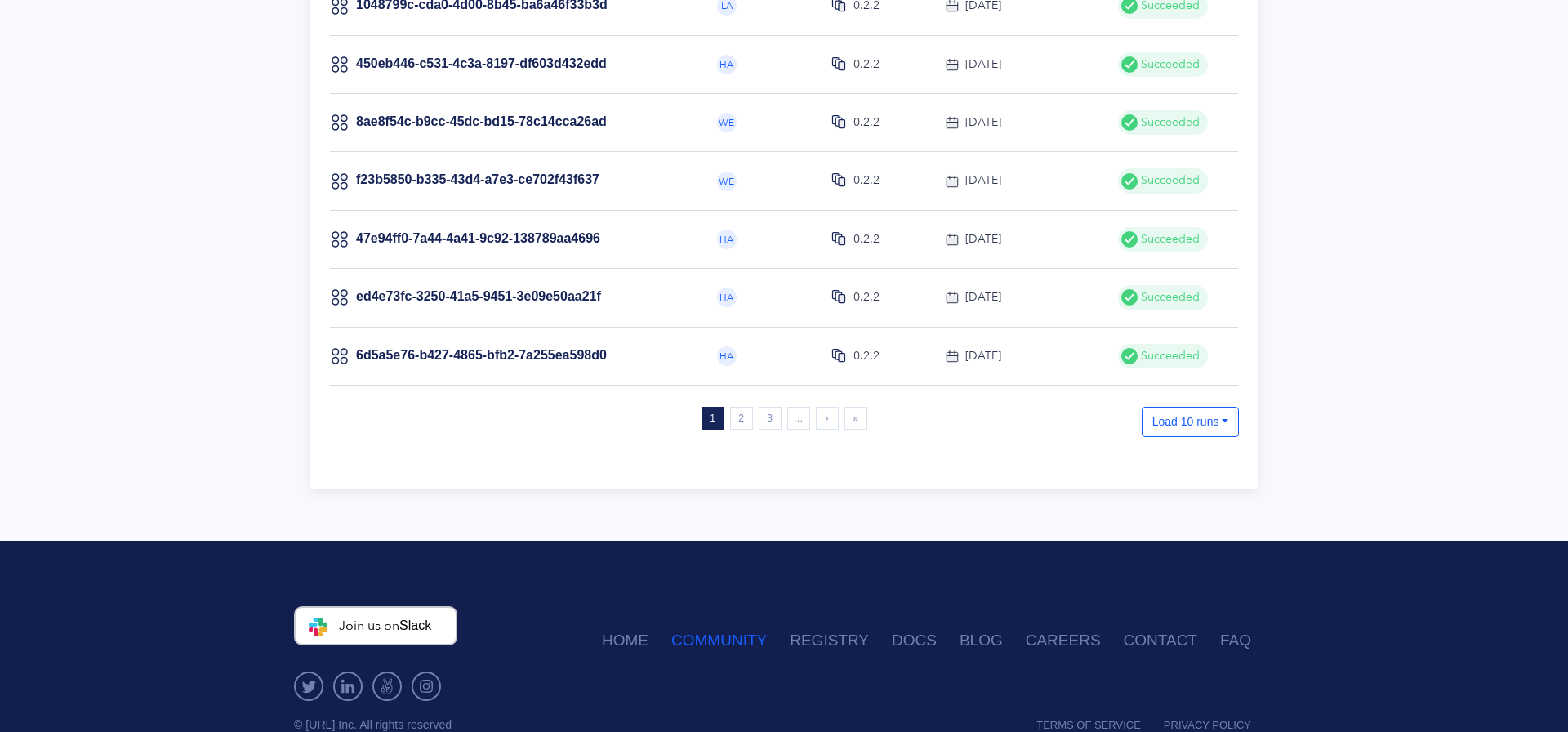
scroll to position [534, 0]
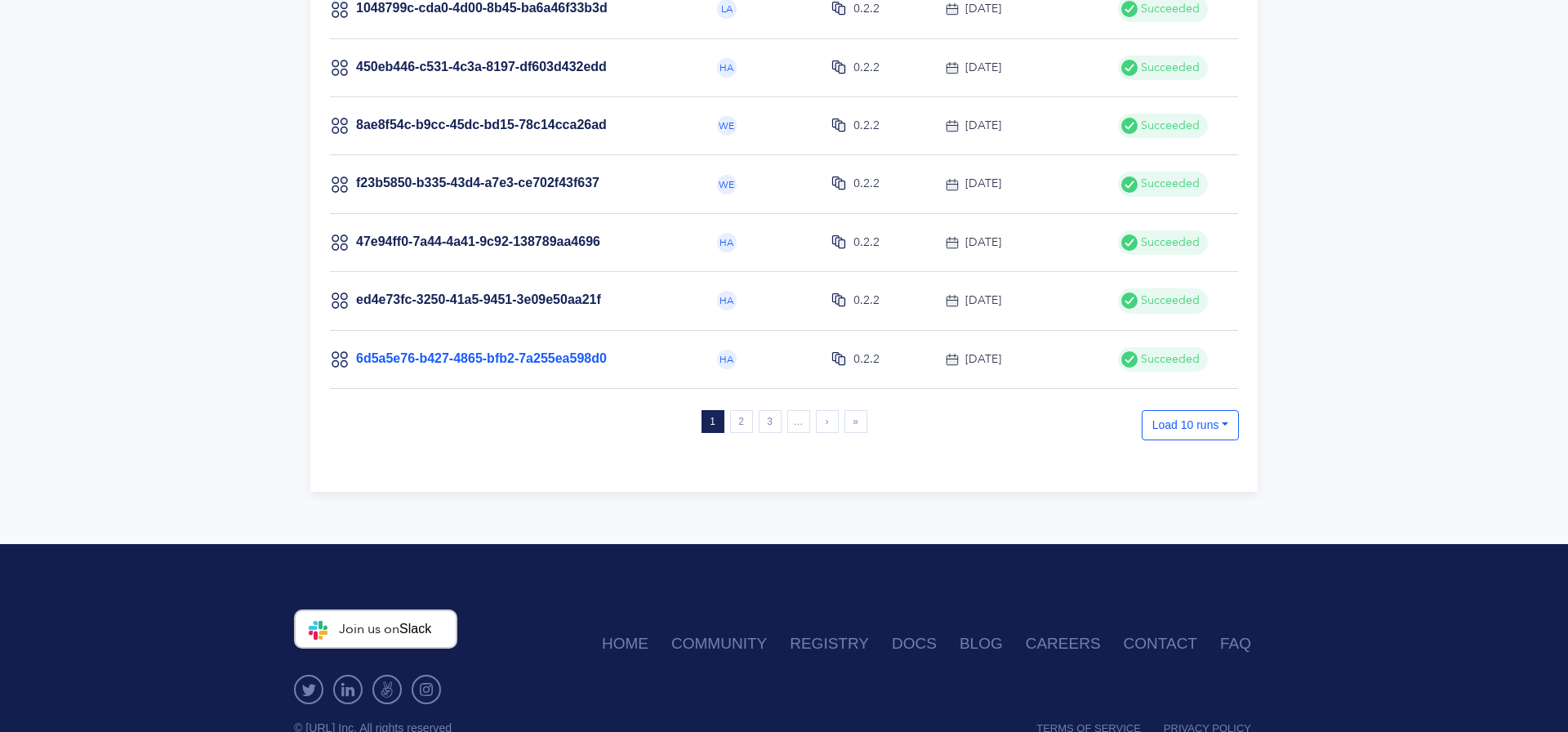
click at [582, 365] on link "6d5a5e76-b427-4865-bfb2-7a255ea598d0" at bounding box center [482, 357] width 251 height 14
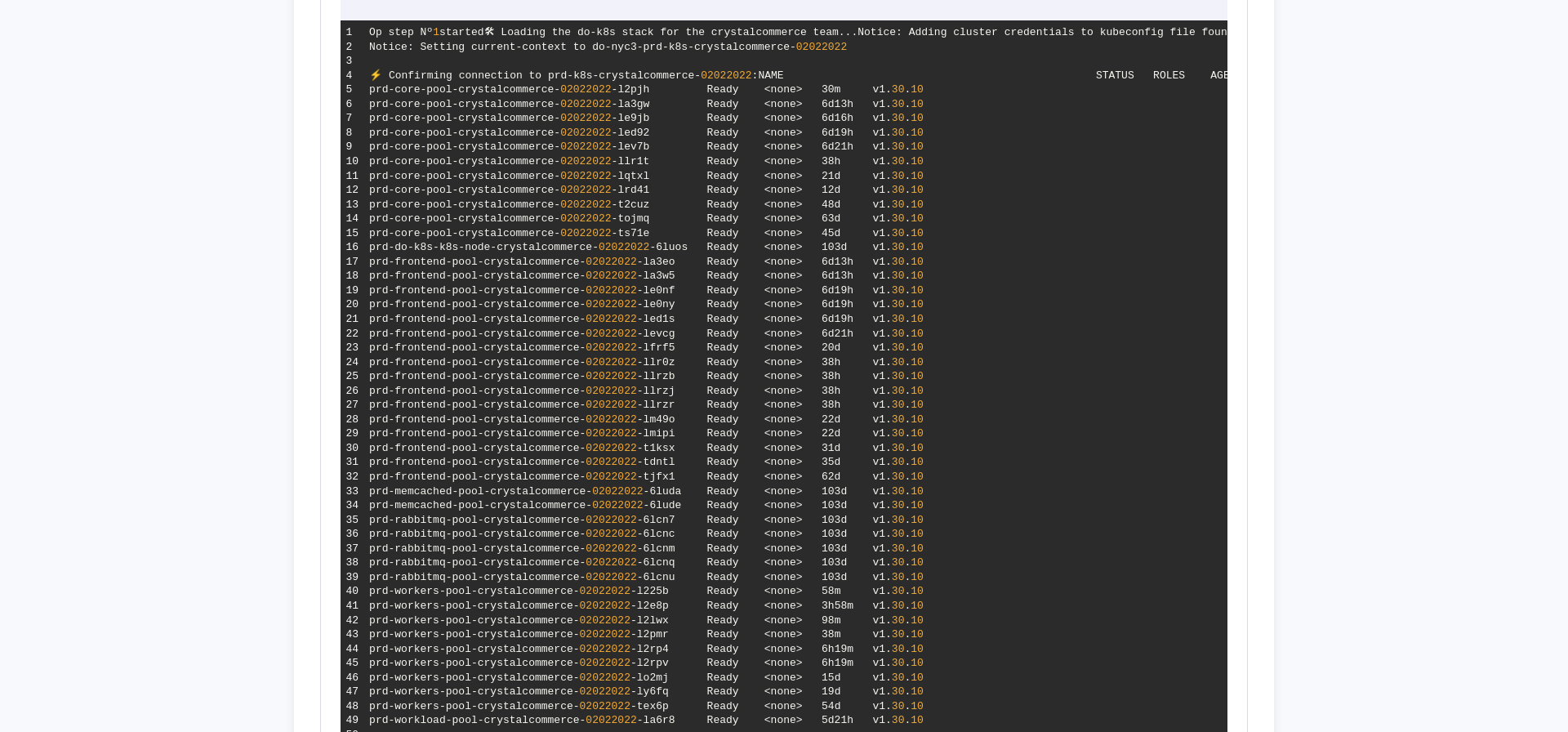
scroll to position [785, 0]
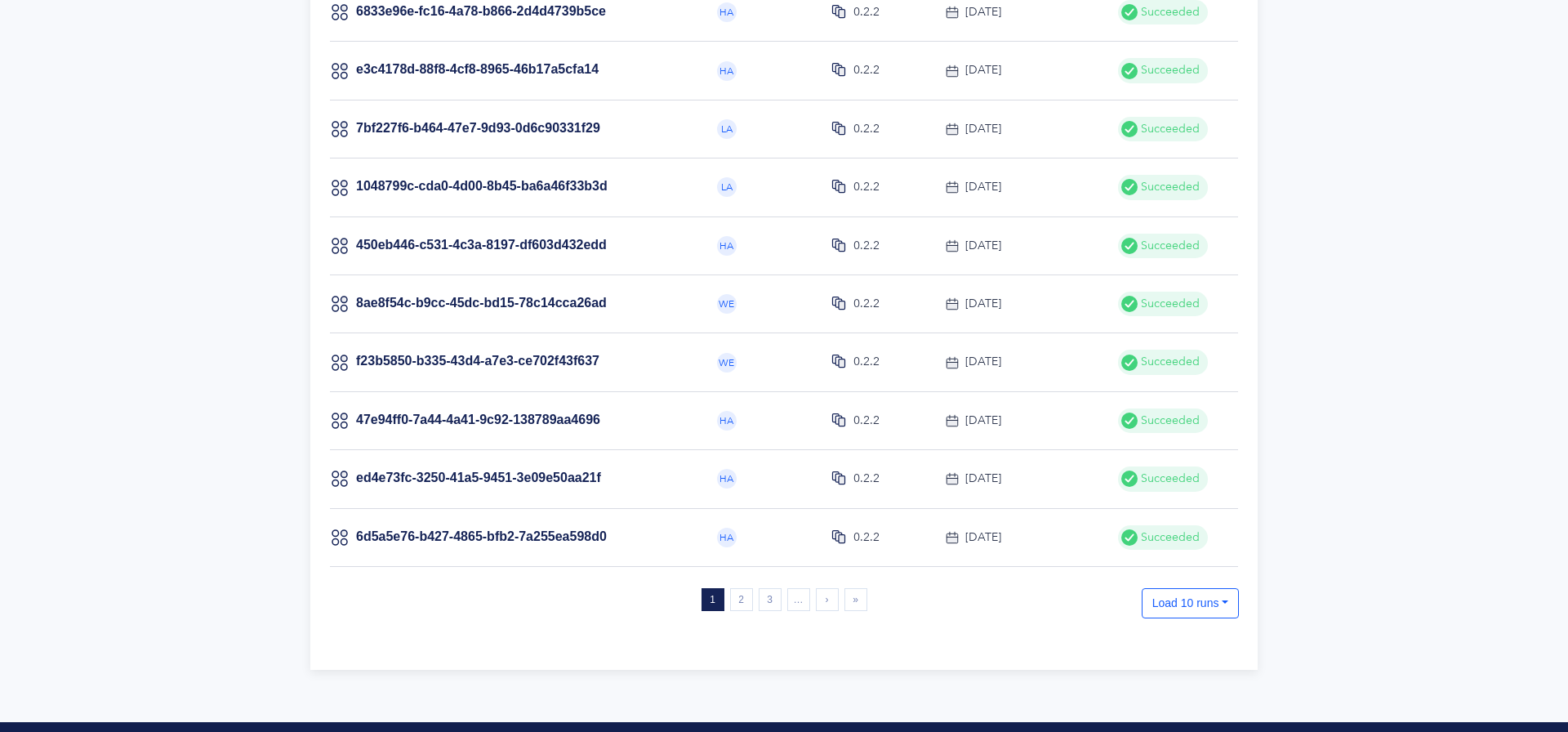
scroll to position [354, 0]
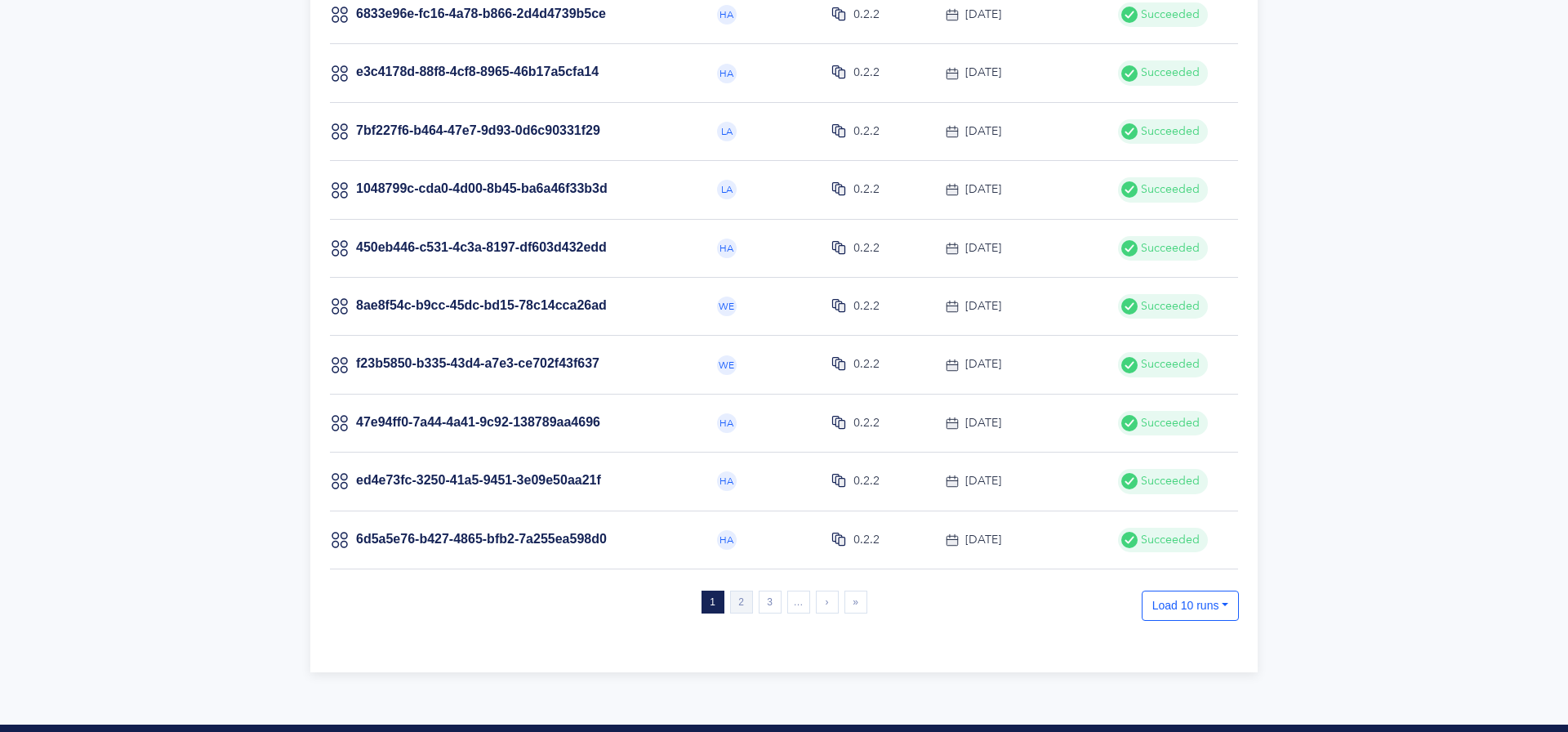
click at [730, 600] on link "2" at bounding box center [742, 602] width 23 height 23
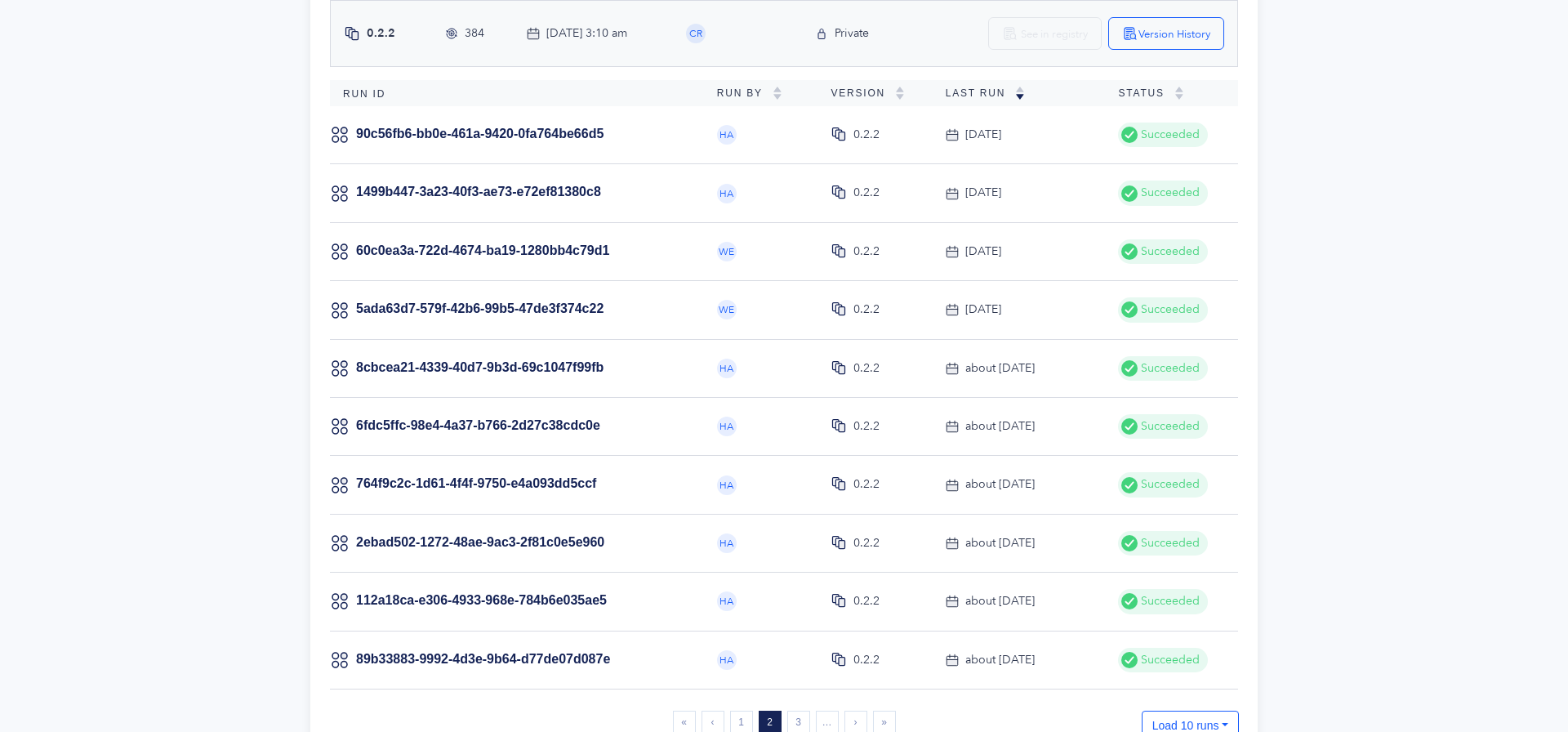
scroll to position [0, 0]
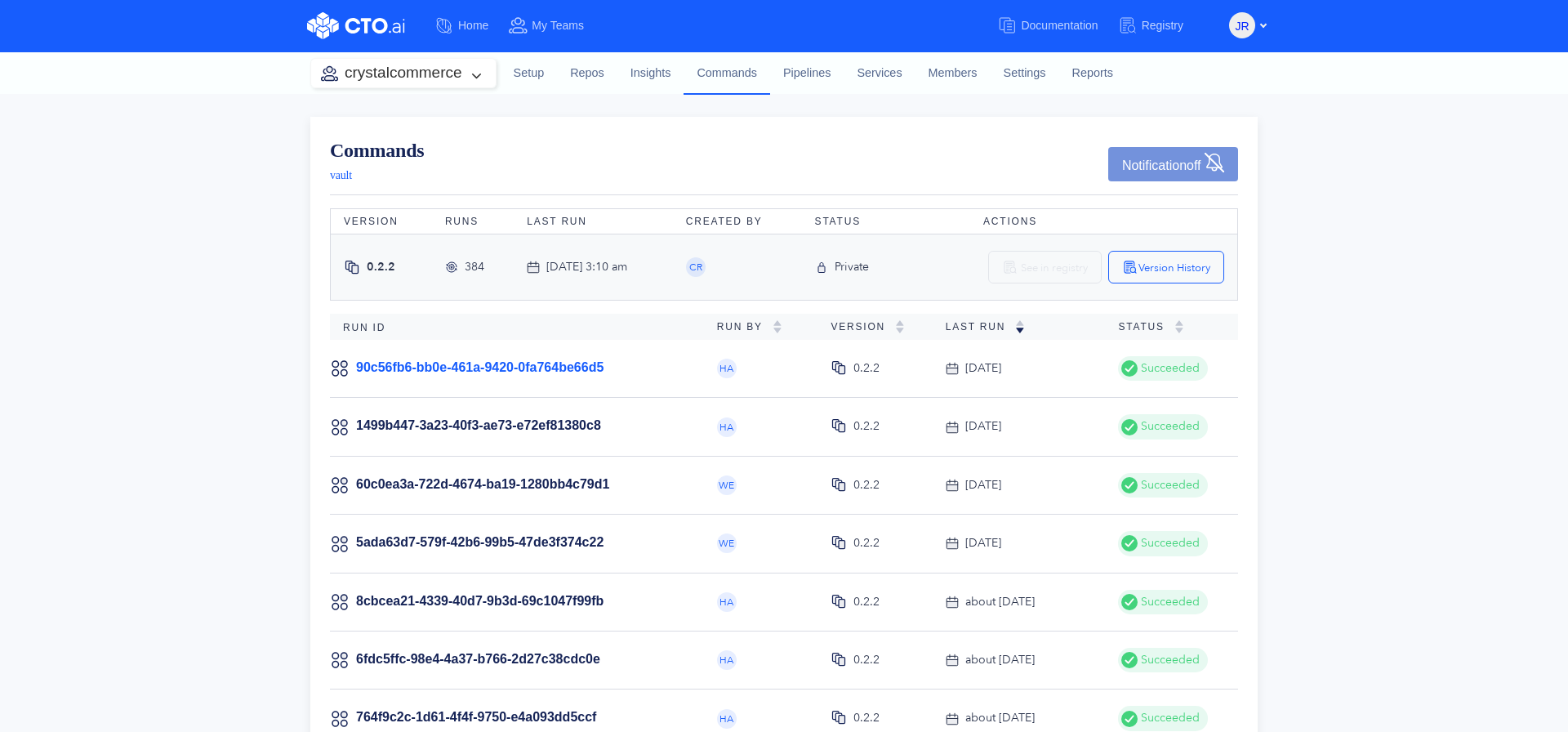
click at [496, 360] on link "90c56fb6-bb0e-461a-9420-0fa764be66d5" at bounding box center [480, 367] width 247 height 14
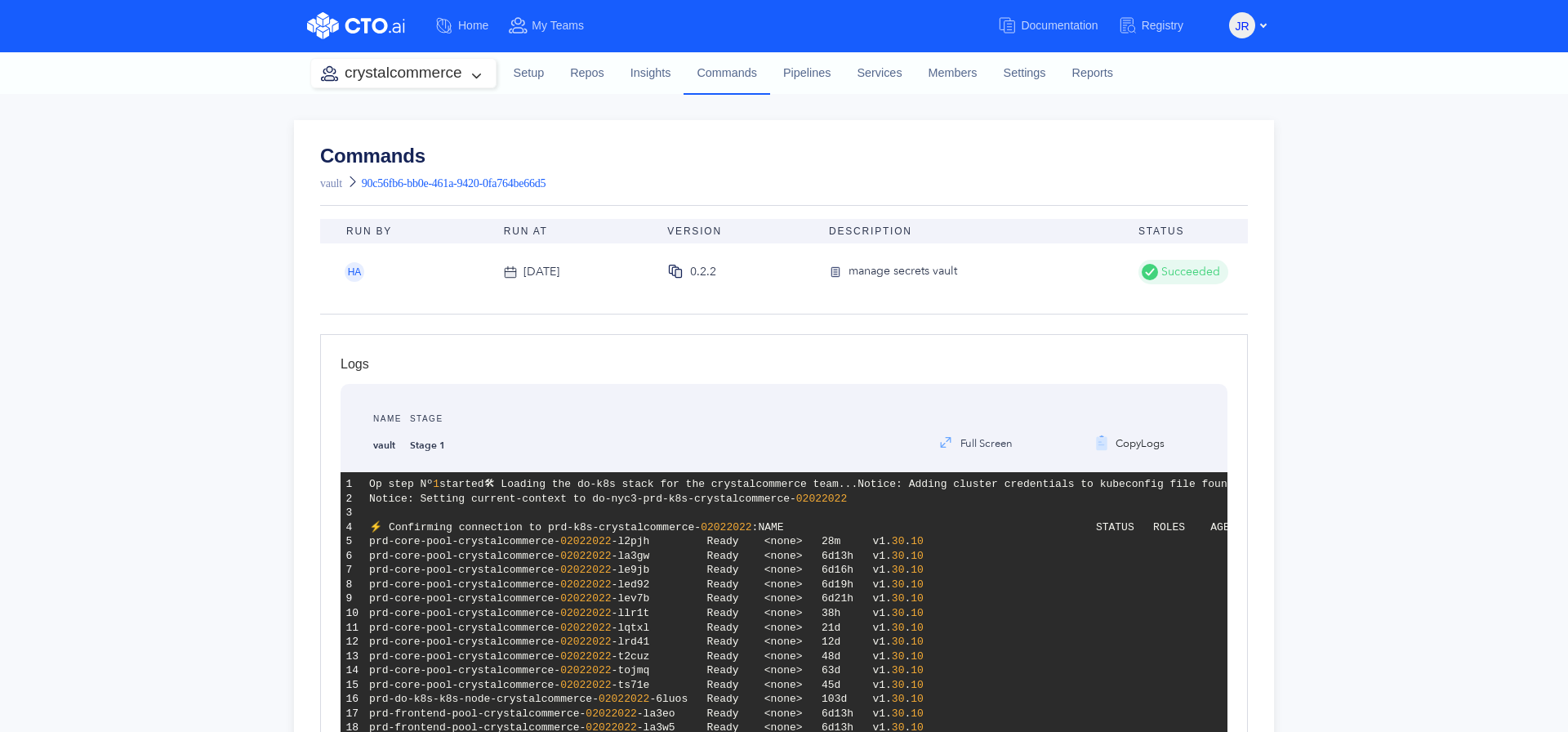
scroll to position [788, 0]
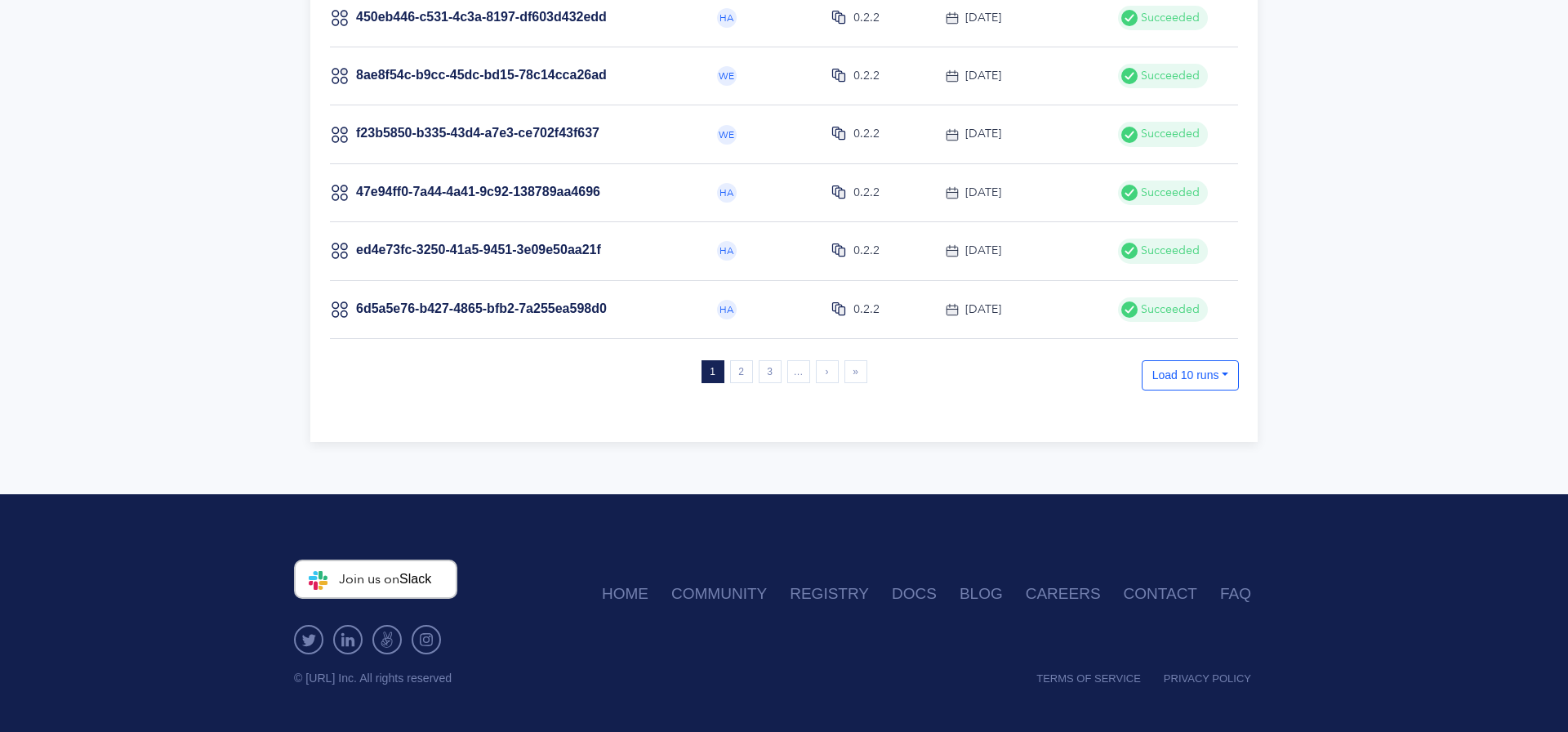
scroll to position [251, 0]
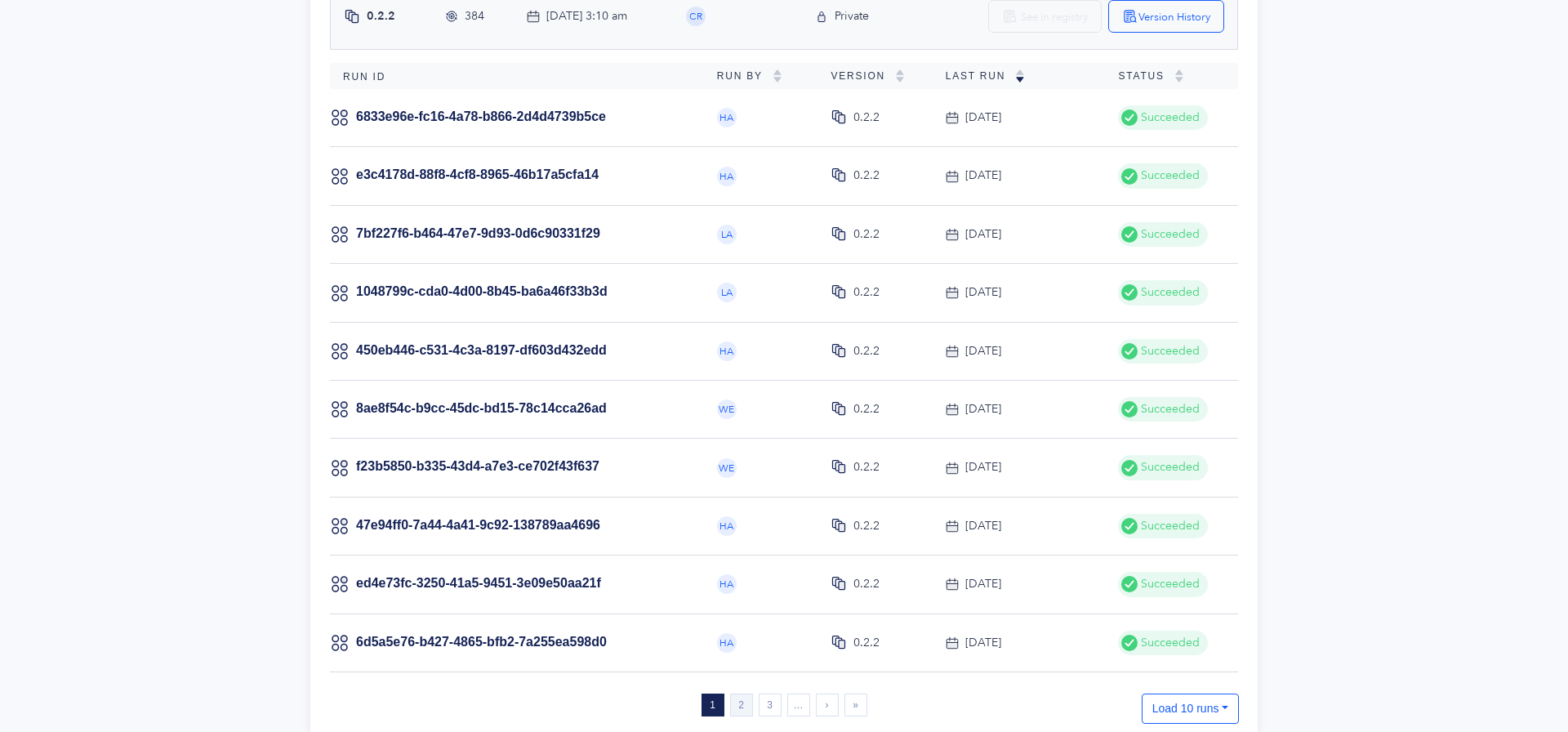
click at [731, 703] on link "2" at bounding box center [742, 704] width 23 height 23
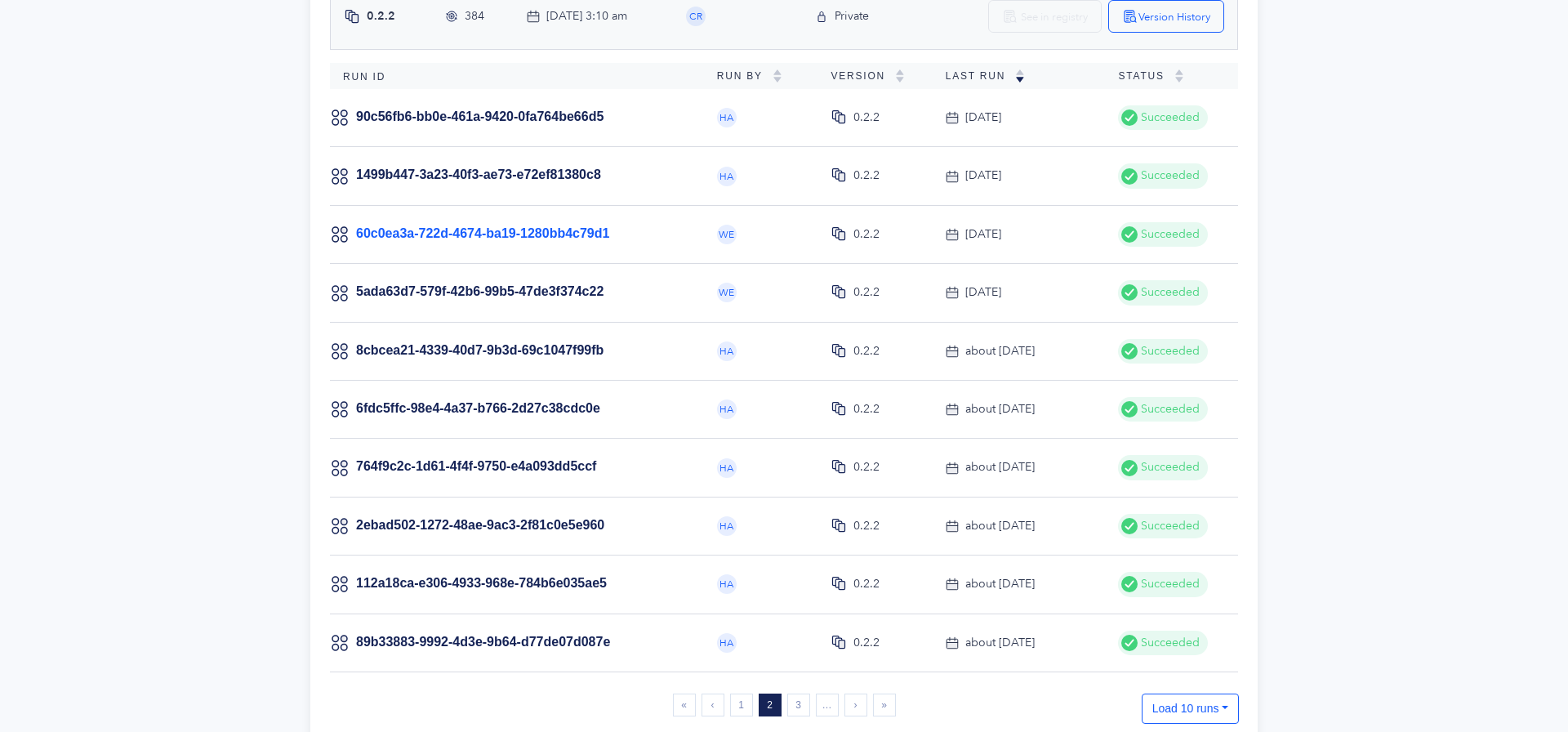
click at [508, 226] on link "60c0ea3a-722d-4674-ba19-1280bb4c79d1" at bounding box center [483, 233] width 253 height 14
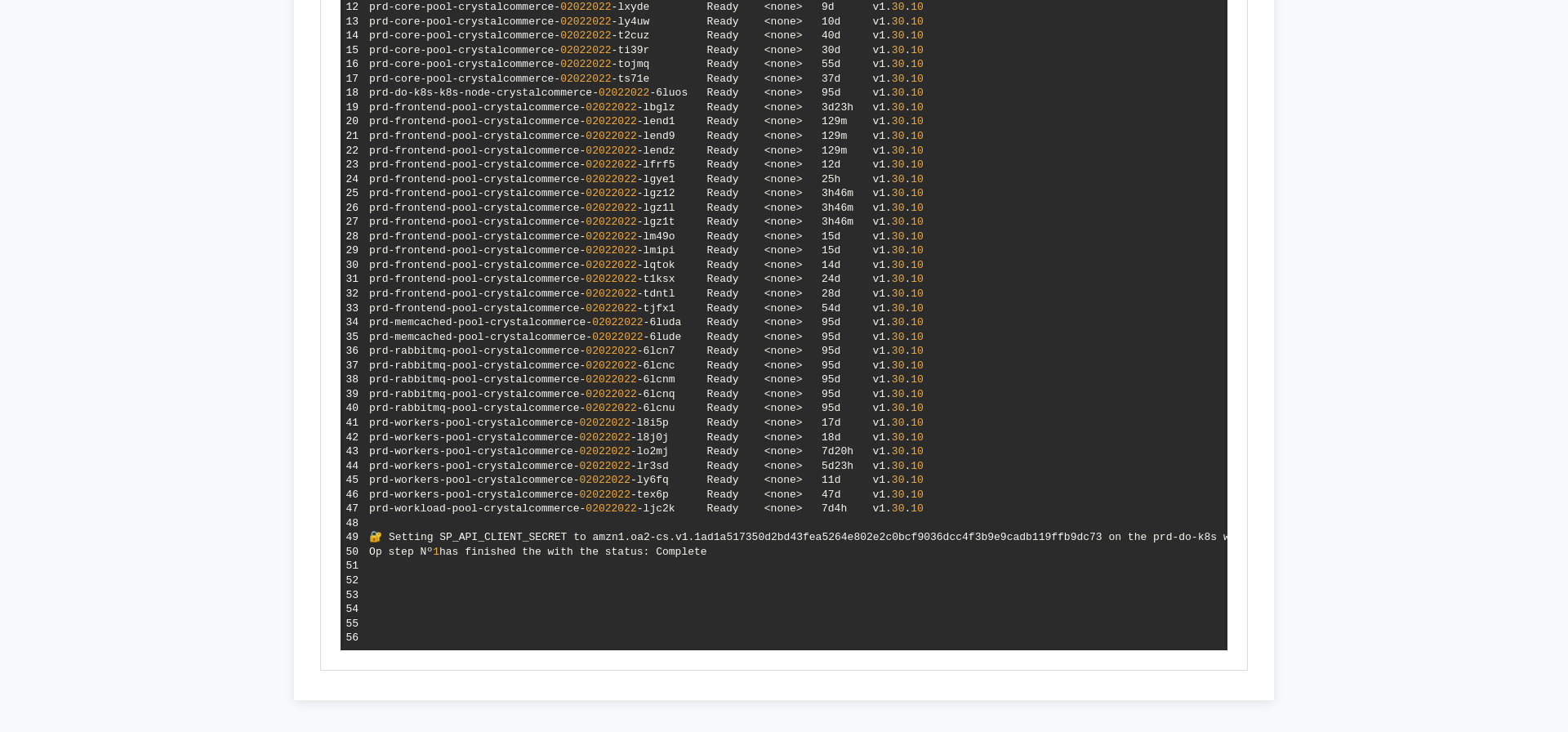
scroll to position [906, 0]
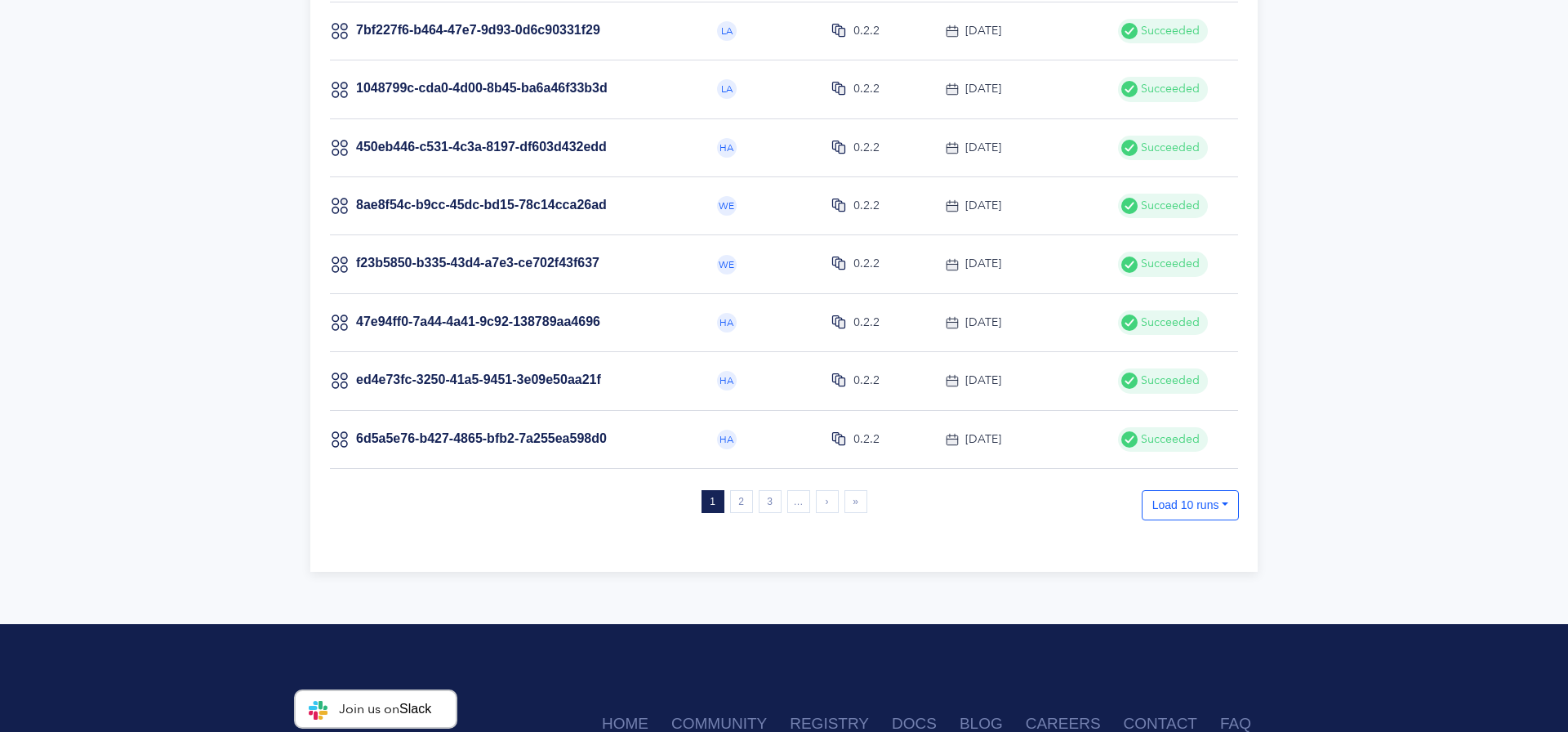
scroll to position [453, 0]
click at [740, 493] on link "2" at bounding box center [742, 502] width 23 height 23
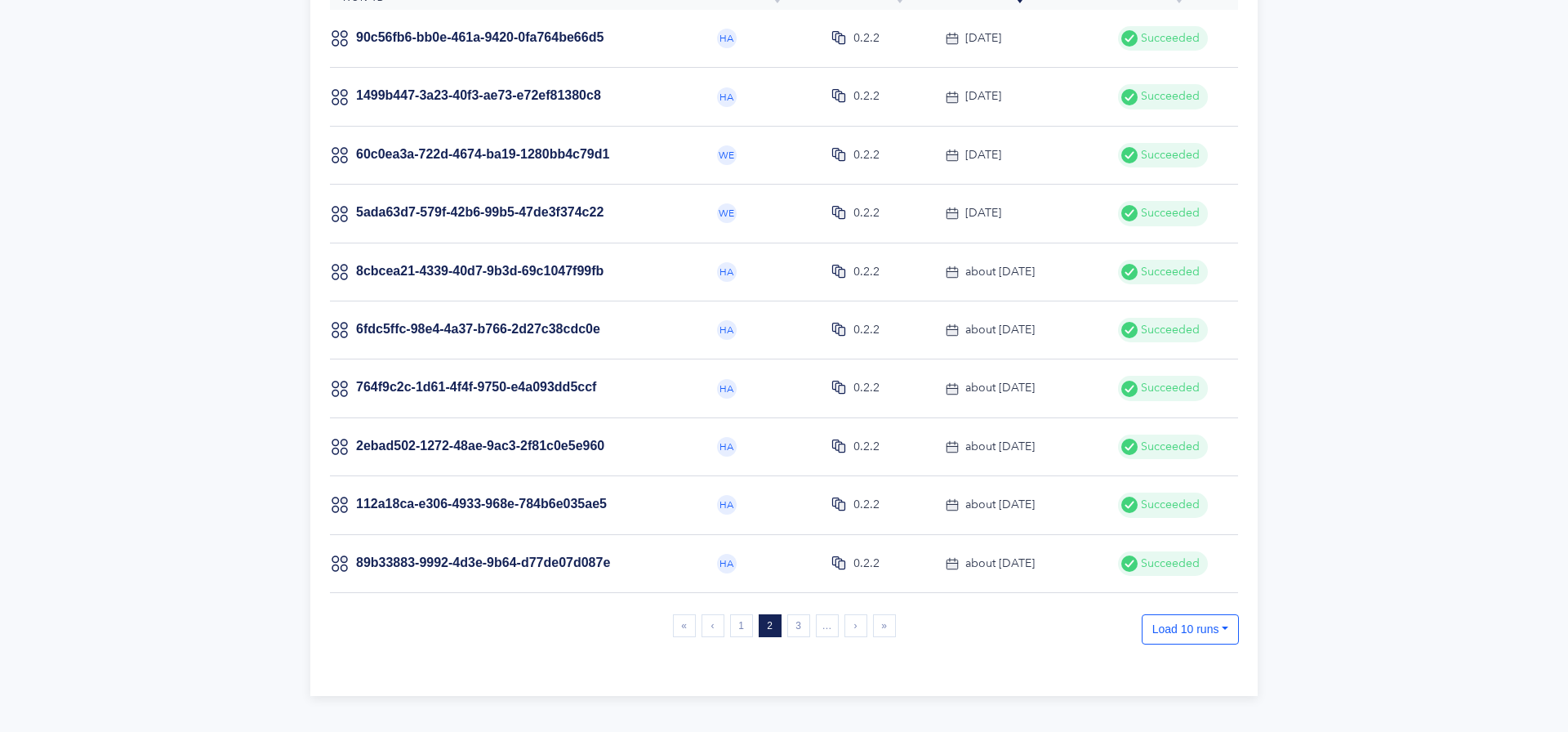
scroll to position [329, 0]
click at [524, 266] on link "8cbcea21-4339-40d7-9b3d-69c1047f99fb" at bounding box center [480, 271] width 247 height 14
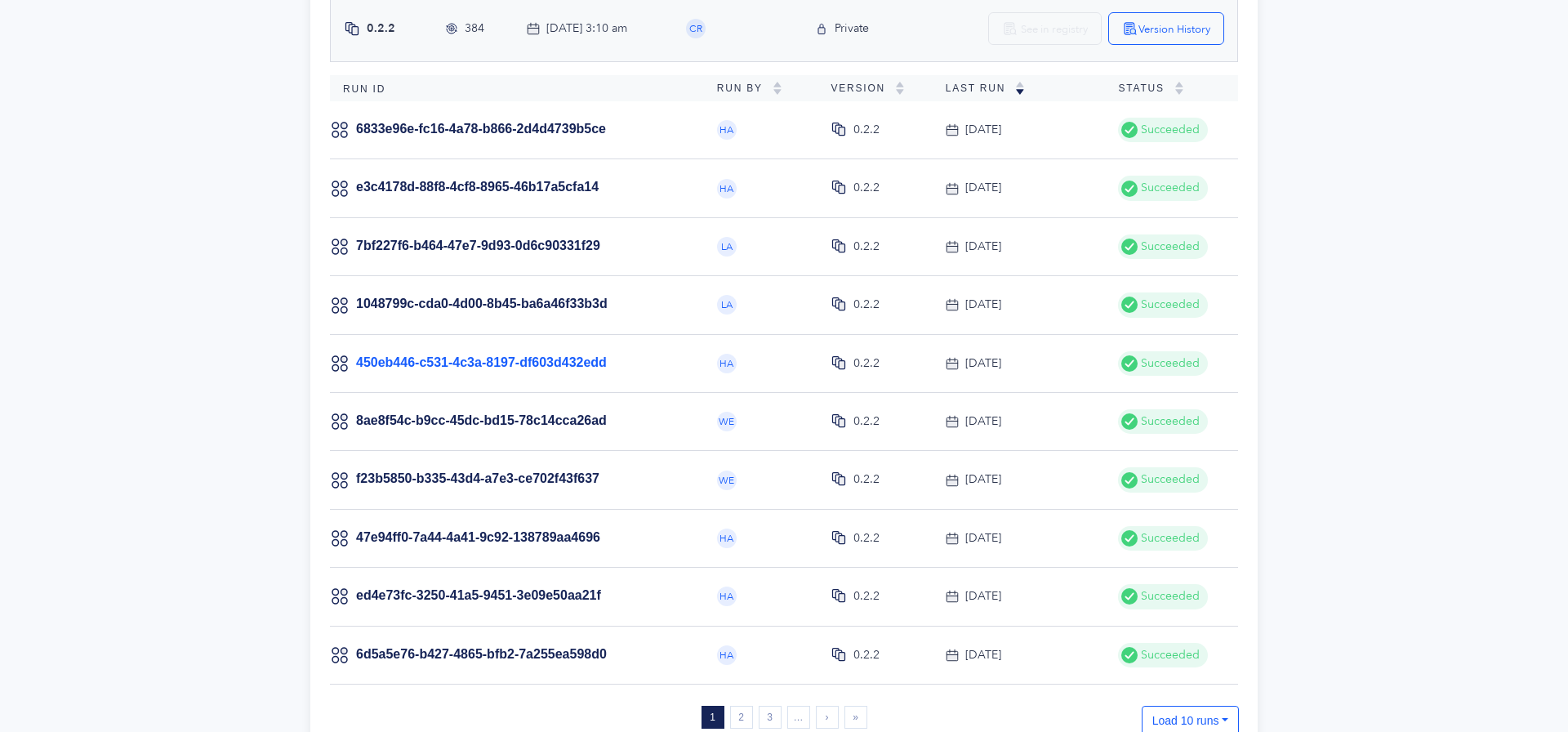
click at [494, 365] on link "450eb446-c531-4c3a-8197-df603d432edd" at bounding box center [482, 362] width 251 height 14
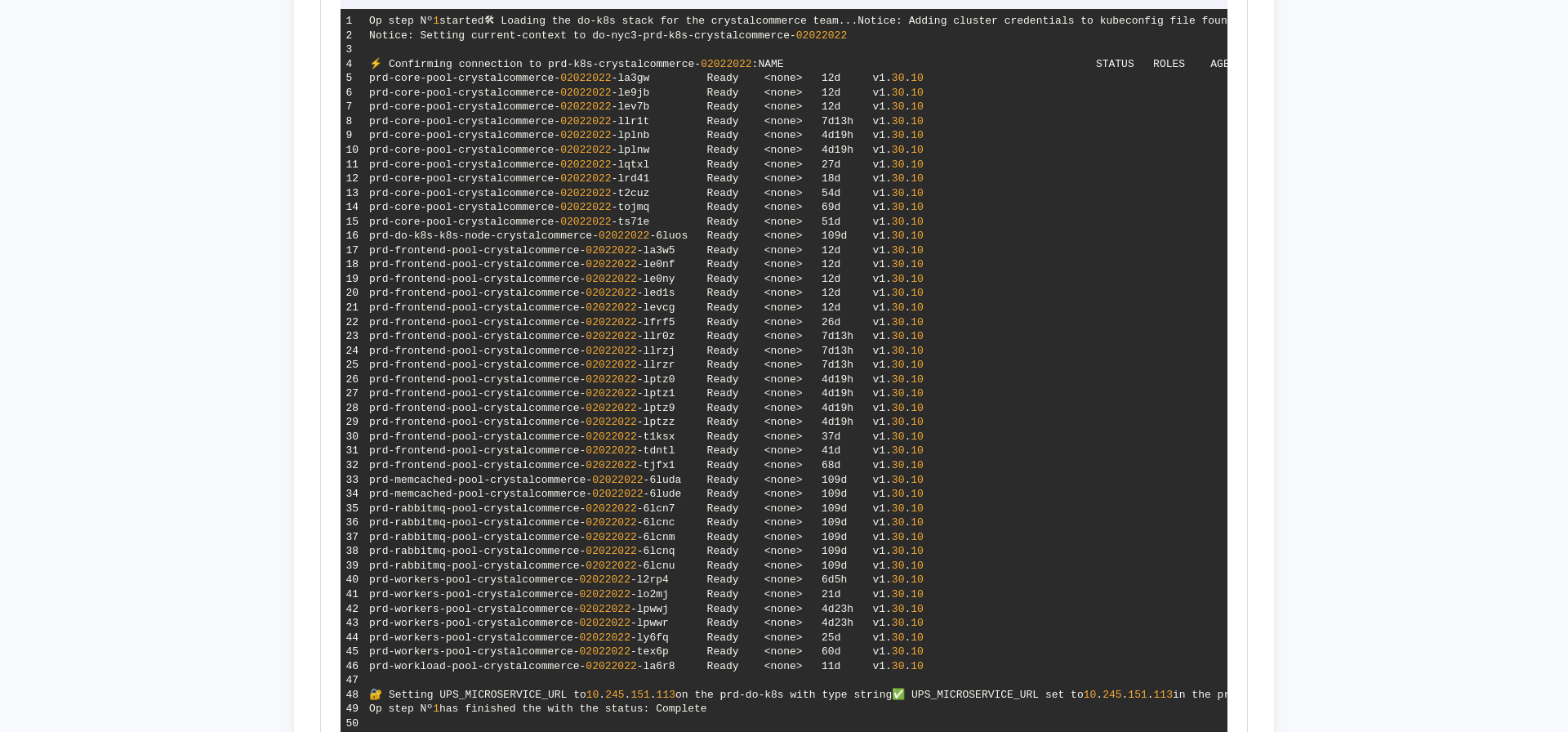
scroll to position [878, 0]
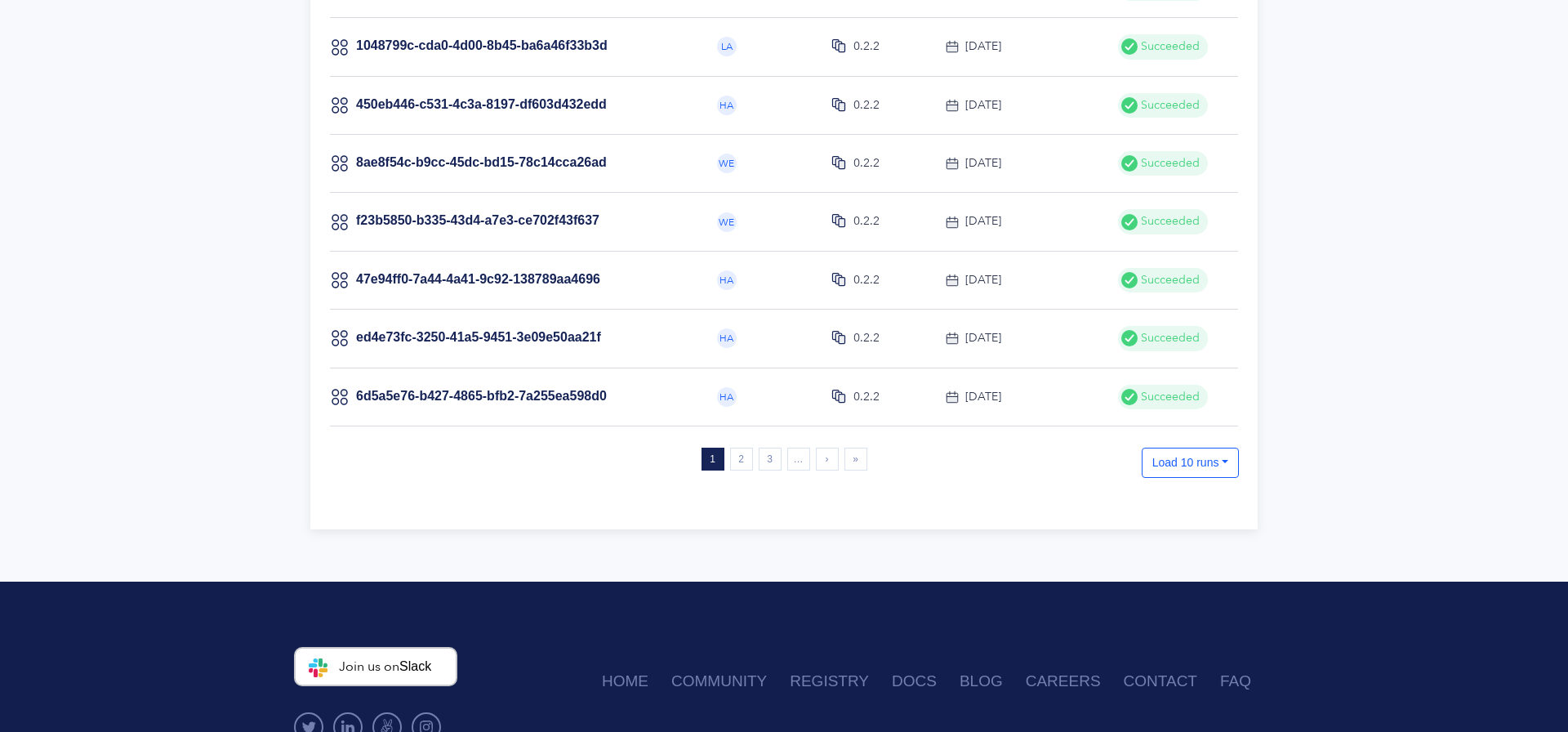
scroll to position [495, 0]
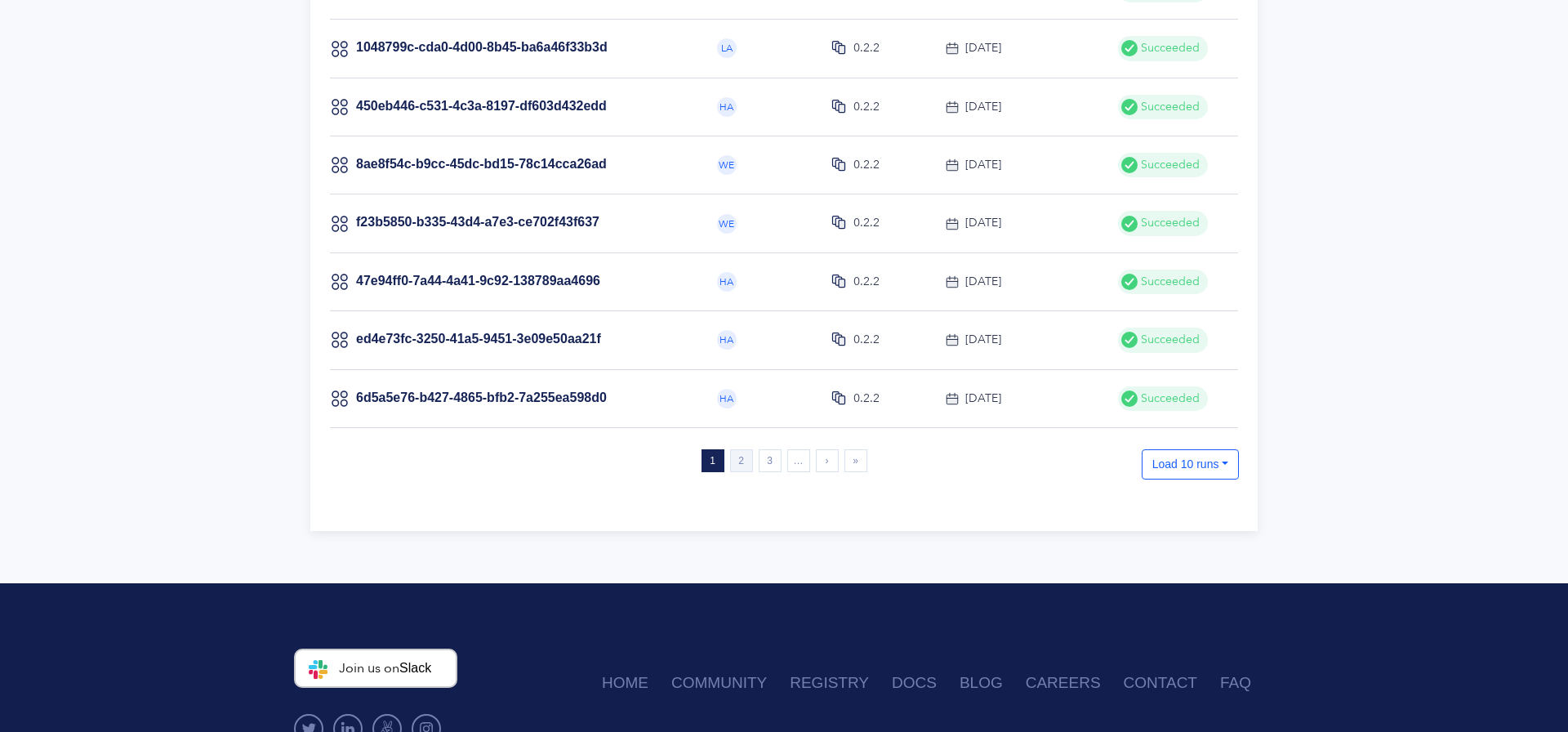
click at [735, 461] on link "2" at bounding box center [742, 460] width 23 height 23
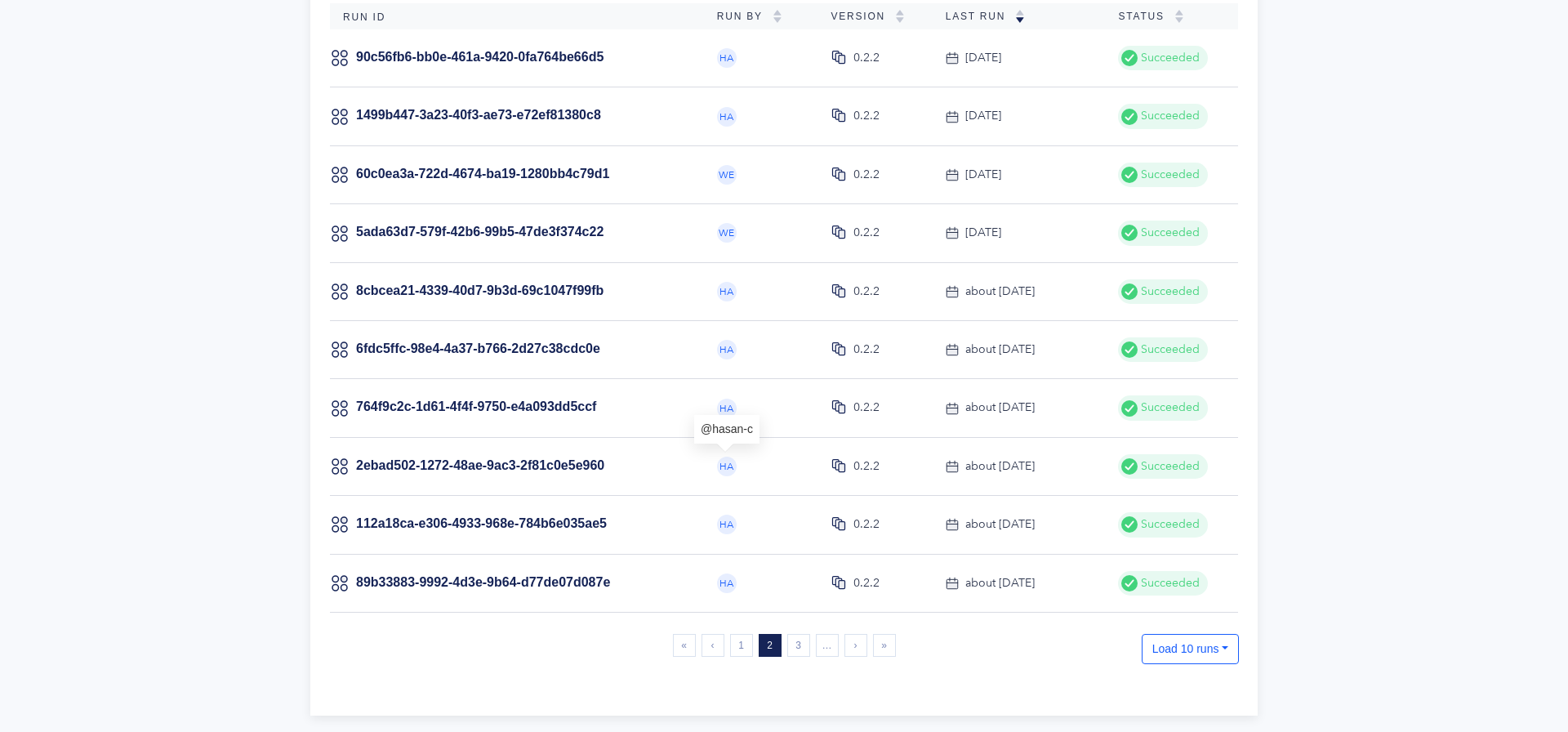
scroll to position [310, 0]
click at [547, 293] on link "8cbcea21-4339-40d7-9b3d-69c1047f99fb" at bounding box center [480, 291] width 247 height 14
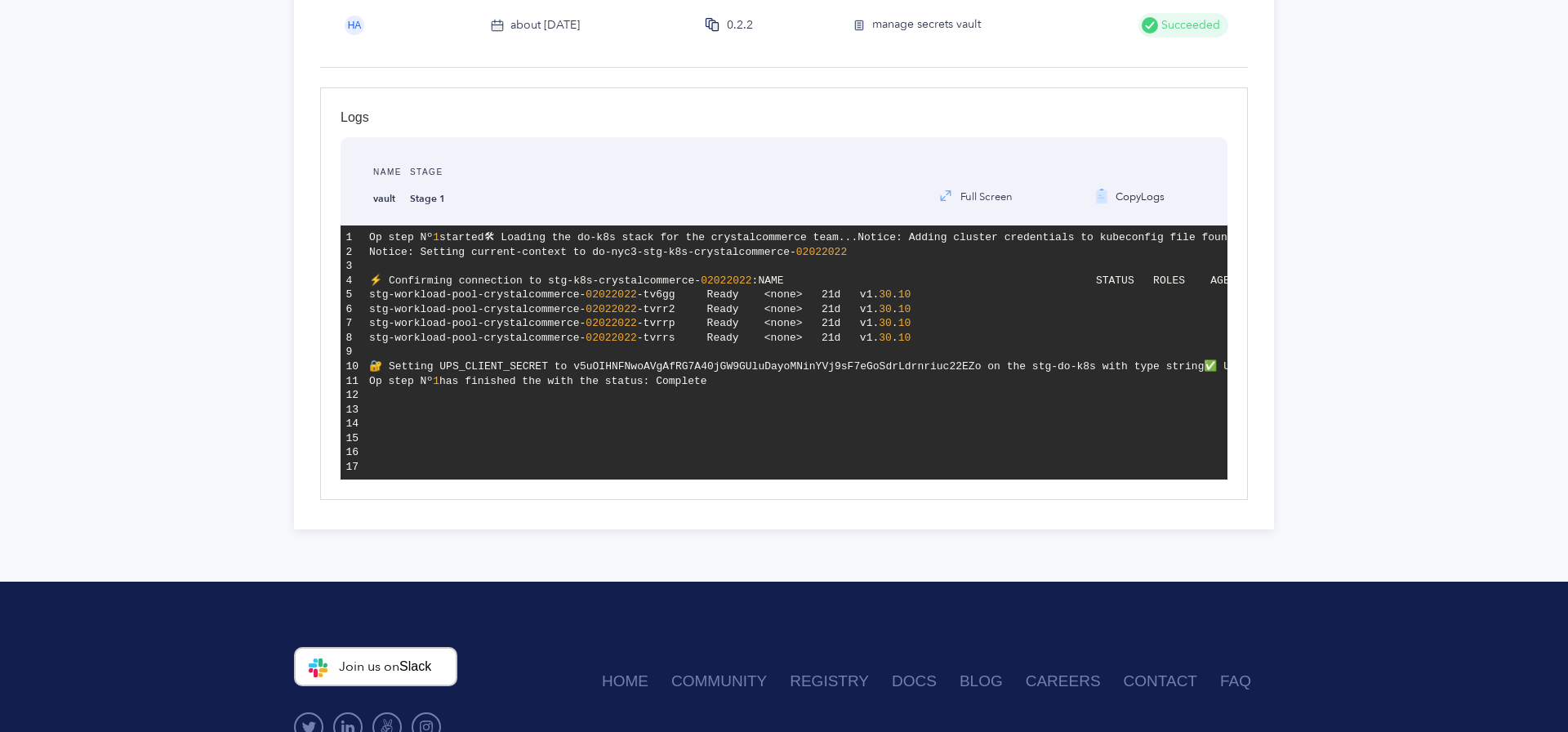
scroll to position [334, 0]
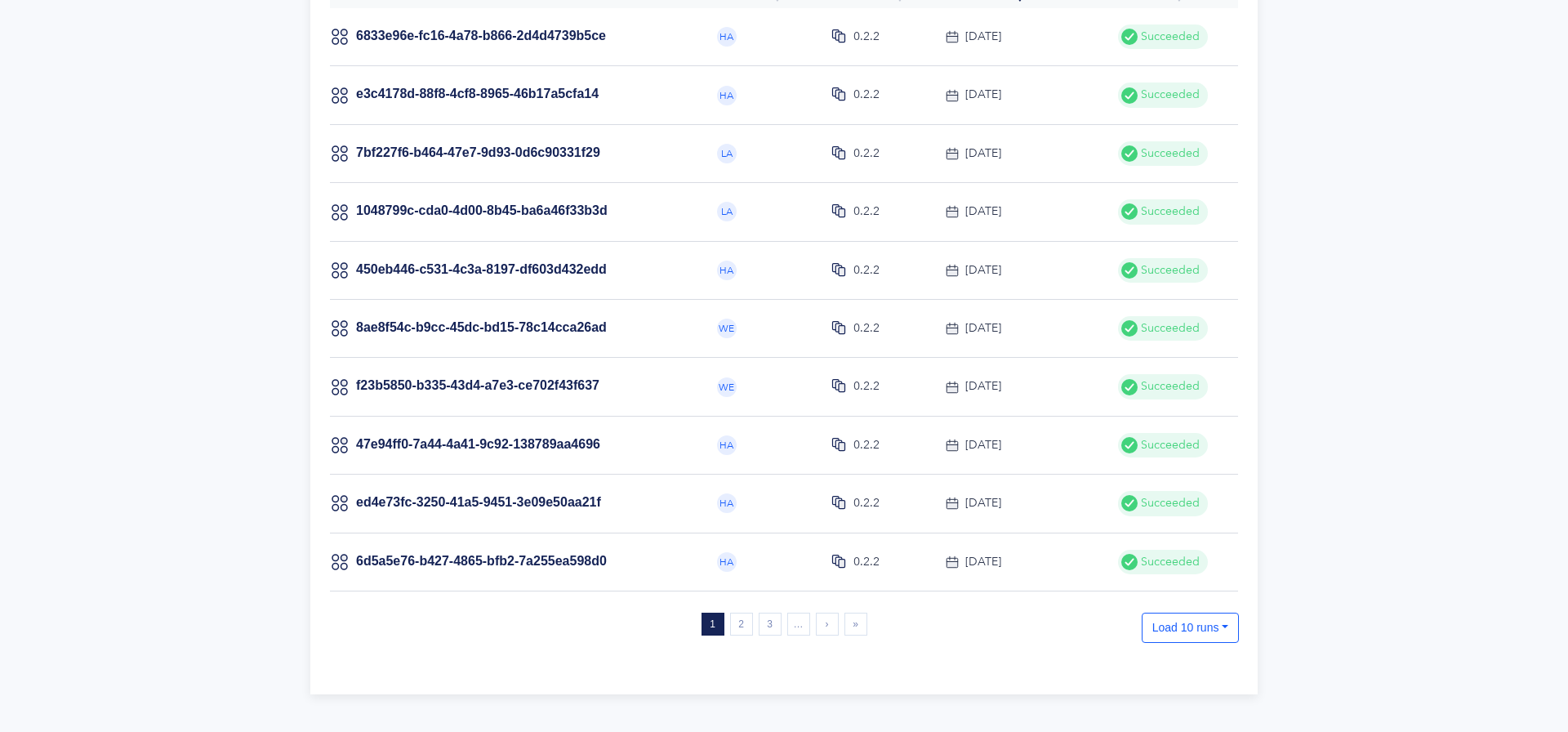
scroll to position [331, 0]
click at [730, 623] on link "2" at bounding box center [742, 625] width 23 height 23
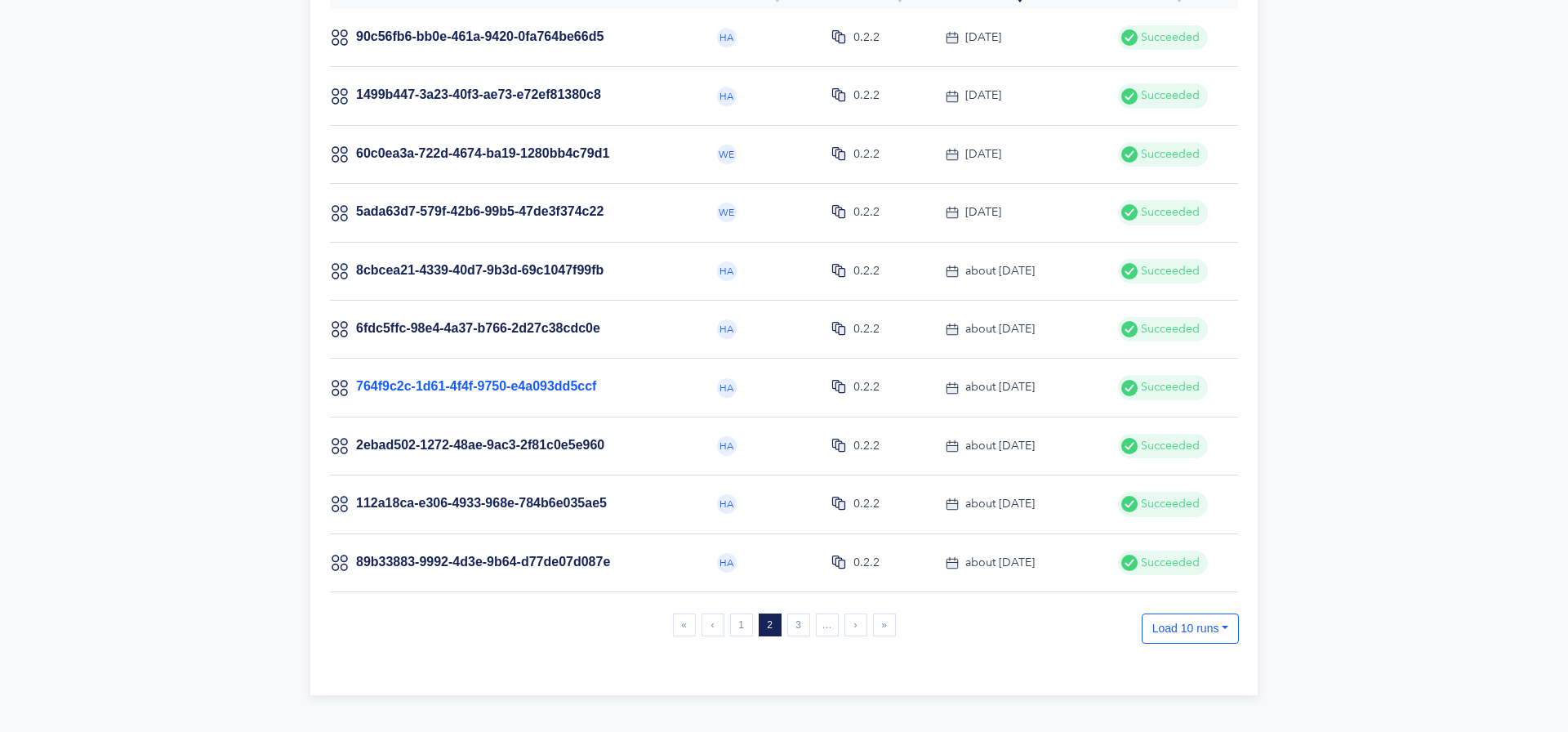
click at [514, 387] on link "764f9c2c-1d61-4f4f-9750-e4a093dd5ccf" at bounding box center [476, 386] width 241 height 14
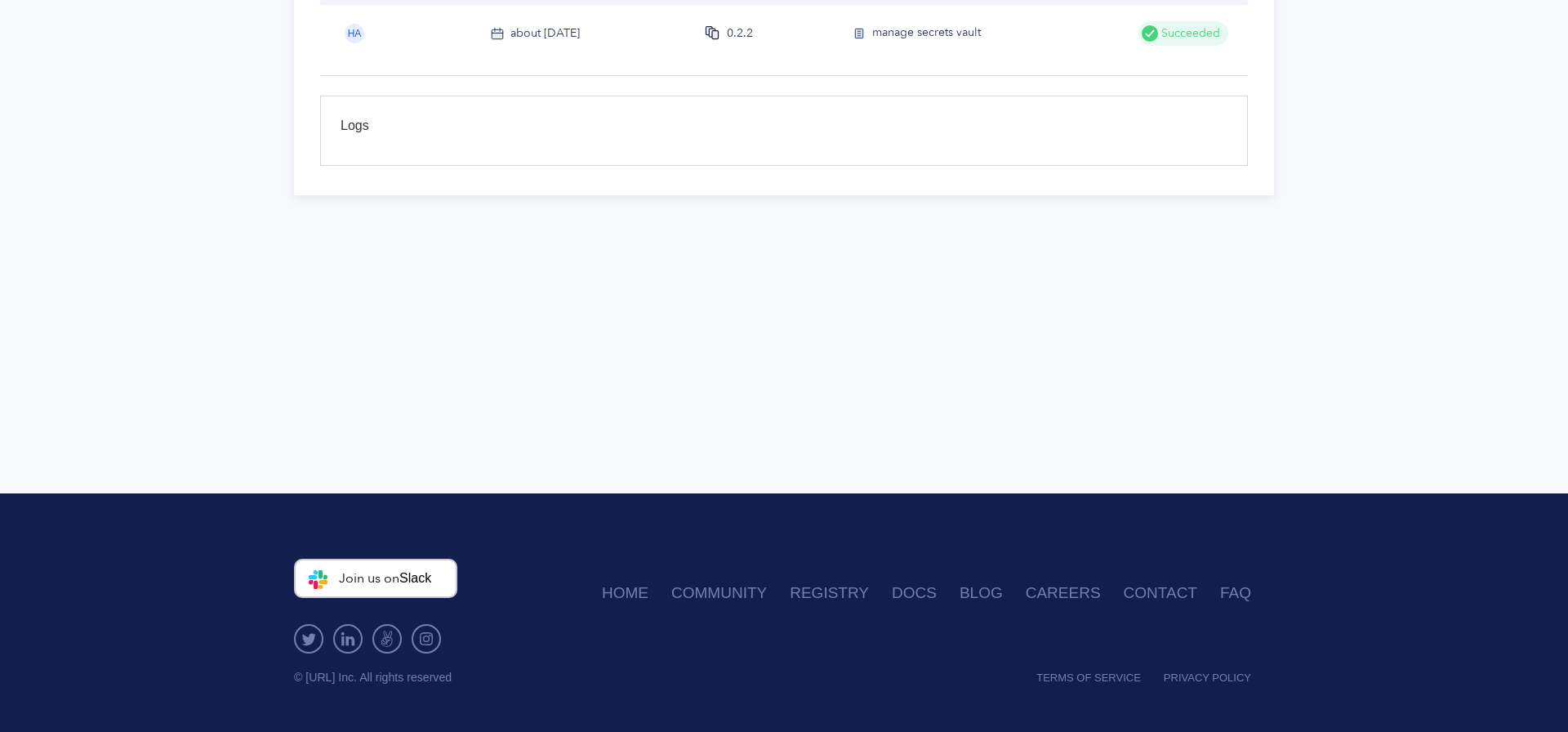
scroll to position [239, 0]
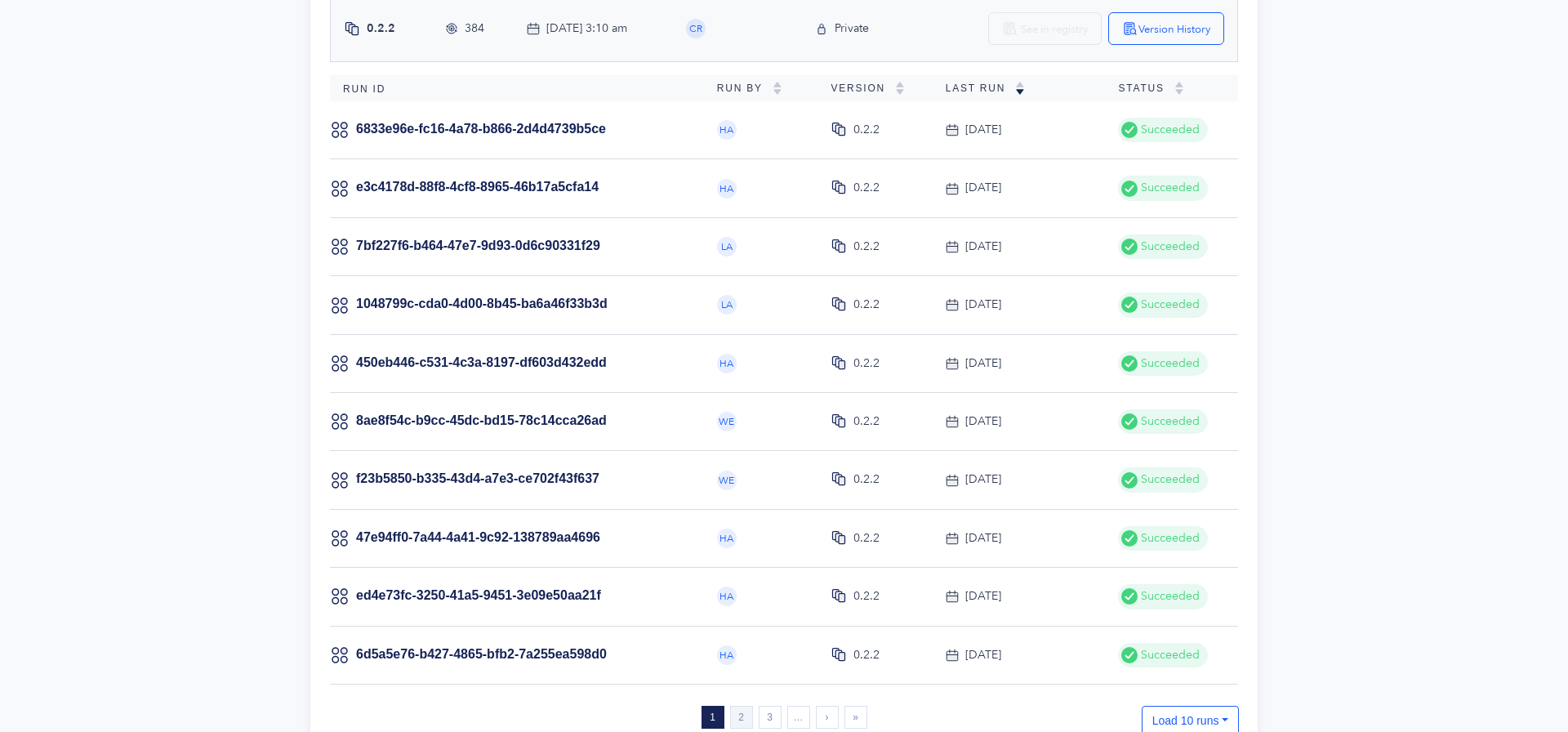
click at [735, 721] on link "2" at bounding box center [742, 717] width 23 height 23
click at [578, 527] on td "2ebad502-1272-48ae-9ac3-2f81c0e5e960" at bounding box center [516, 537] width 374 height 58
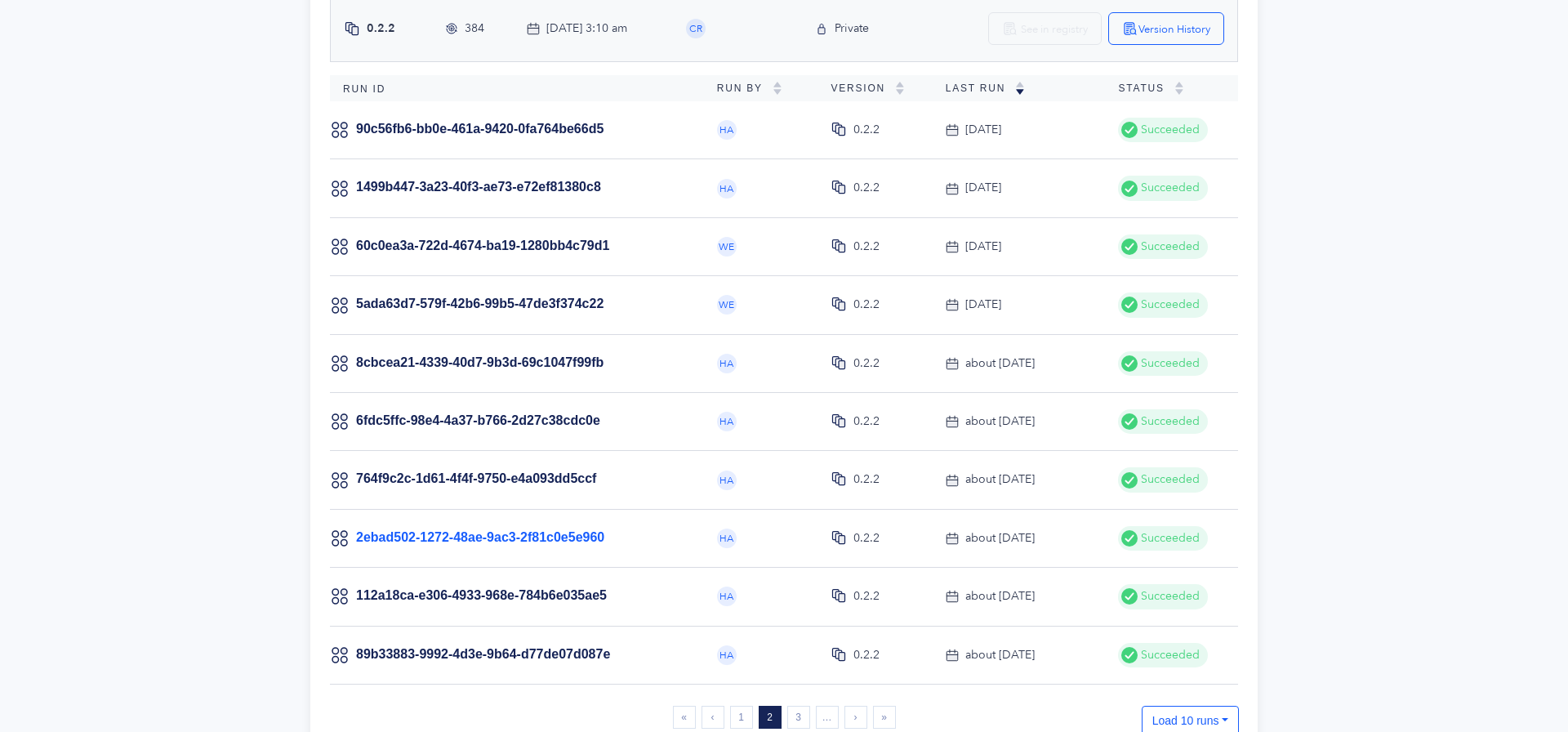
click at [582, 531] on link "2ebad502-1272-48ae-9ac3-2f81c0e5e960" at bounding box center [480, 536] width 248 height 14
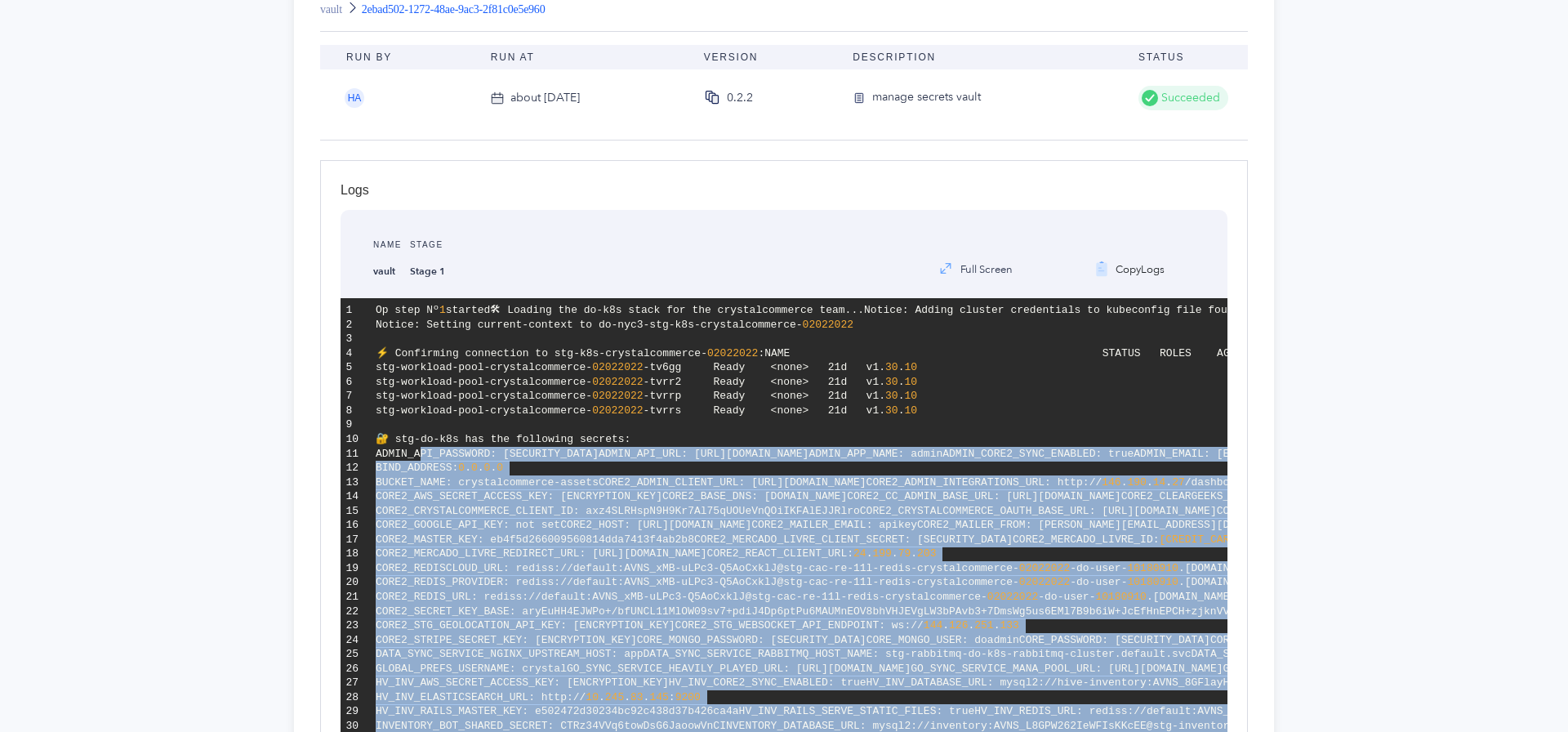
scroll to position [190, 0]
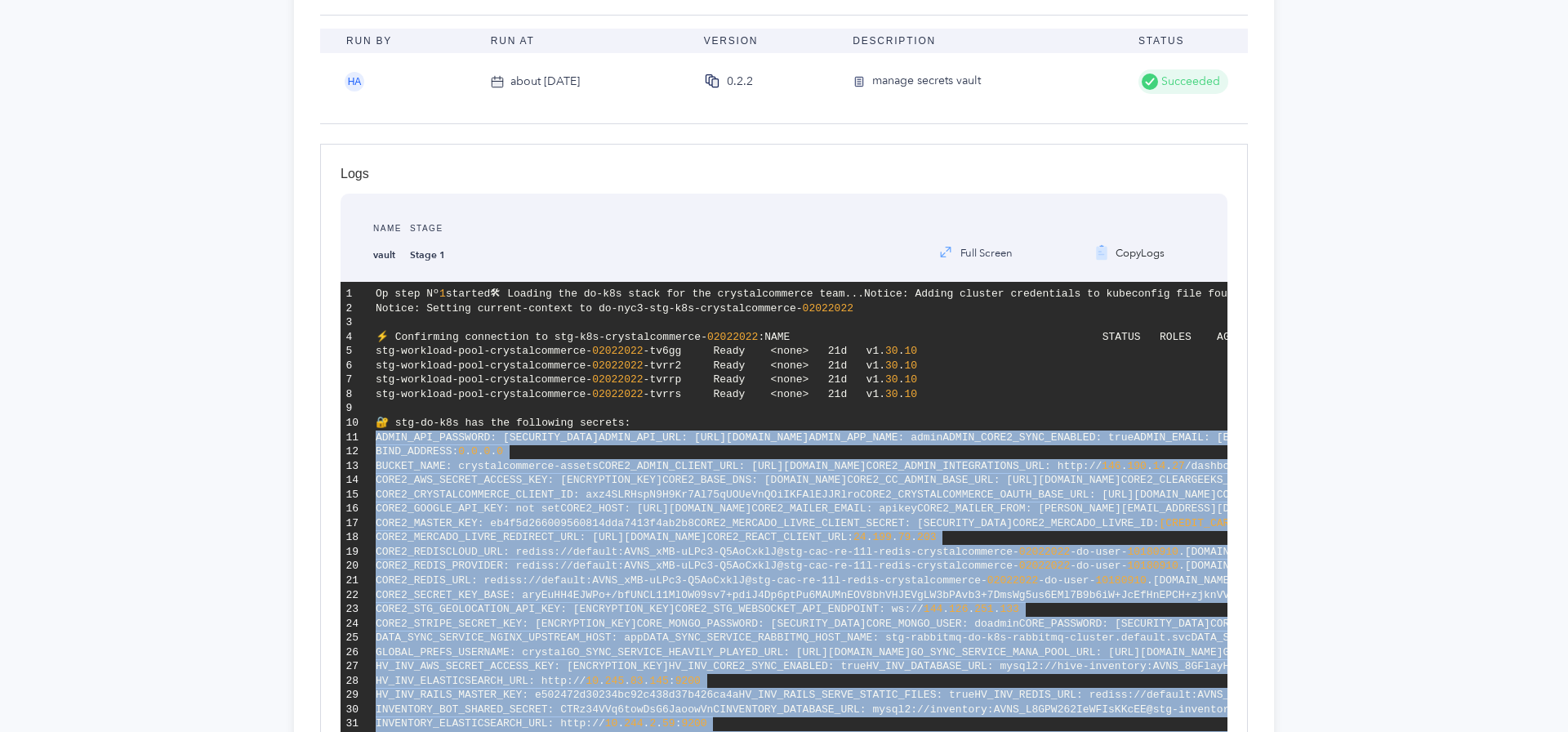
drag, startPoint x: 610, startPoint y: 294, endPoint x: 371, endPoint y: 505, distance: 318.8
copy code "ADMIN_API_PASSWORD: [SECURITY_DATA] ADMIN_API_URL: [URL][DOMAIN_NAME] ADMIN_APP…"
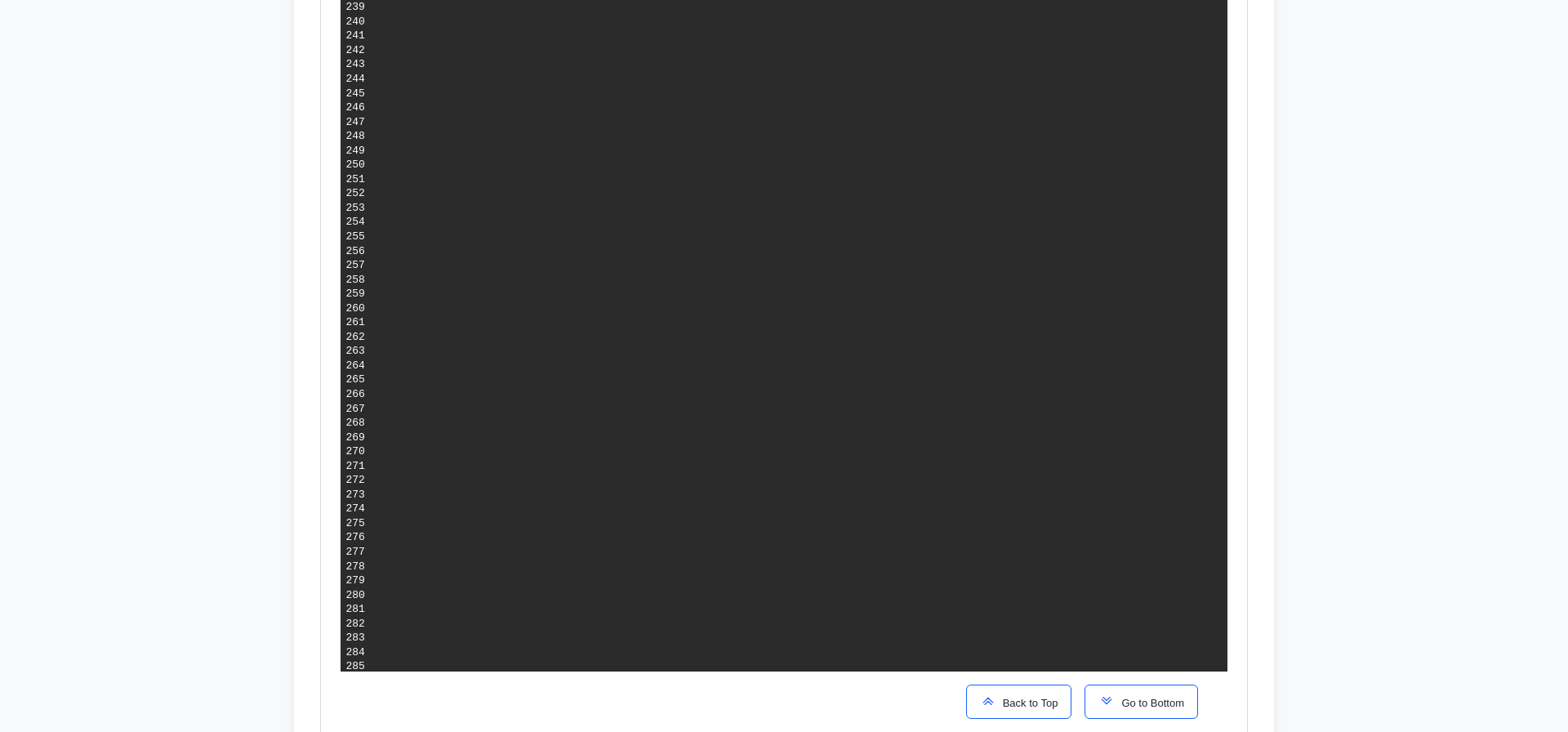
scroll to position [4286, 0]
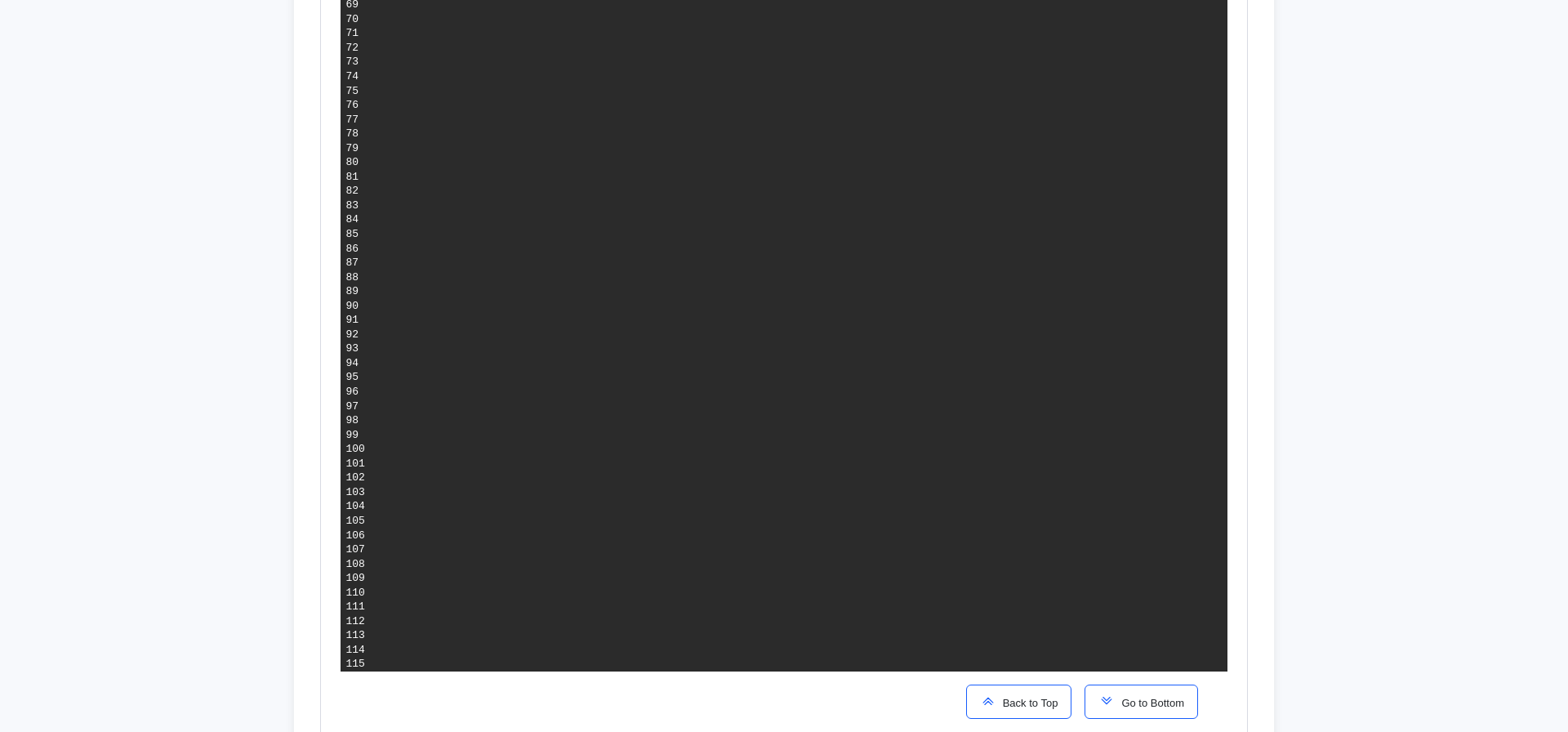
scroll to position [0, 0]
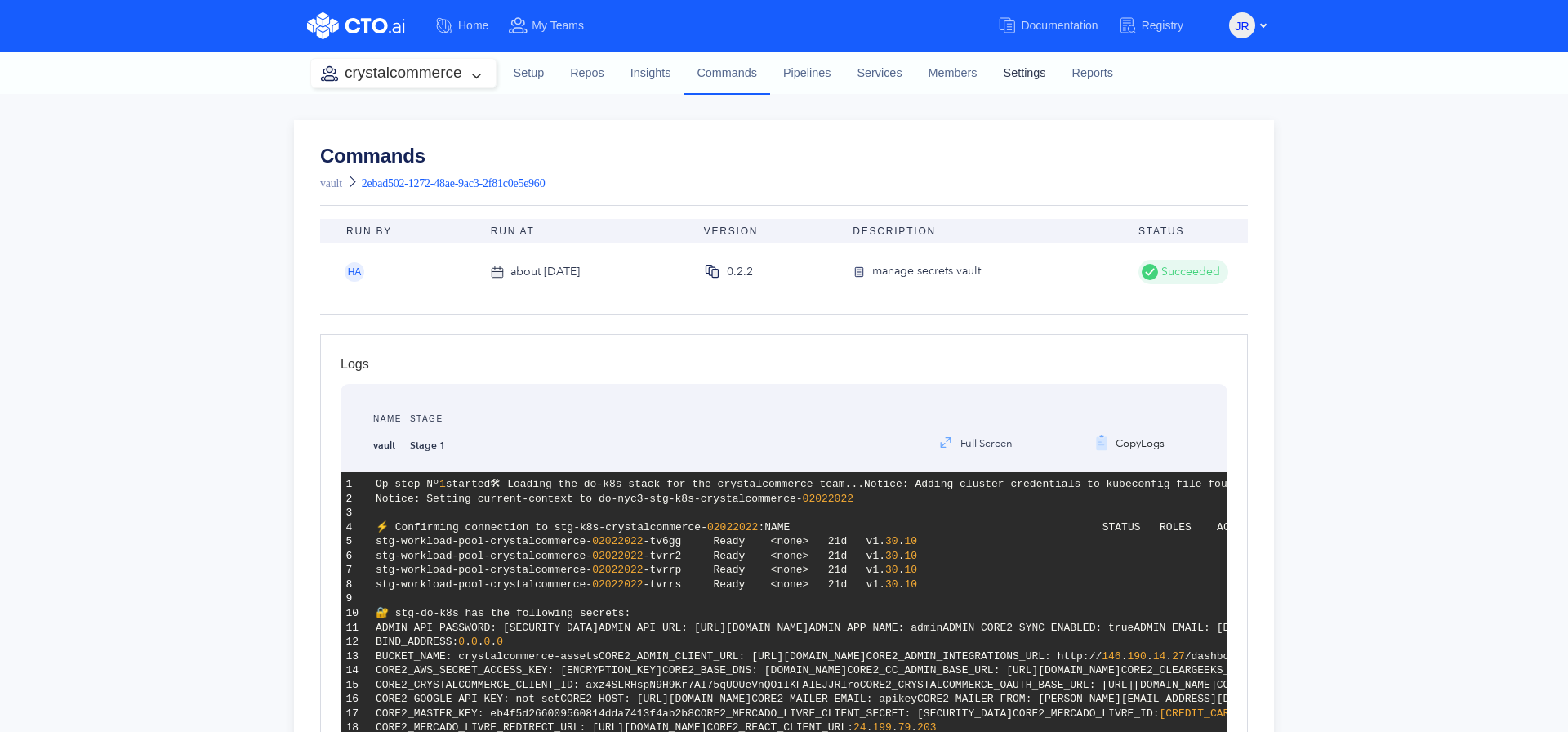
click at [1011, 68] on link "Settings" at bounding box center [1025, 73] width 68 height 44
